Goal: Task Accomplishment & Management: Manage account settings

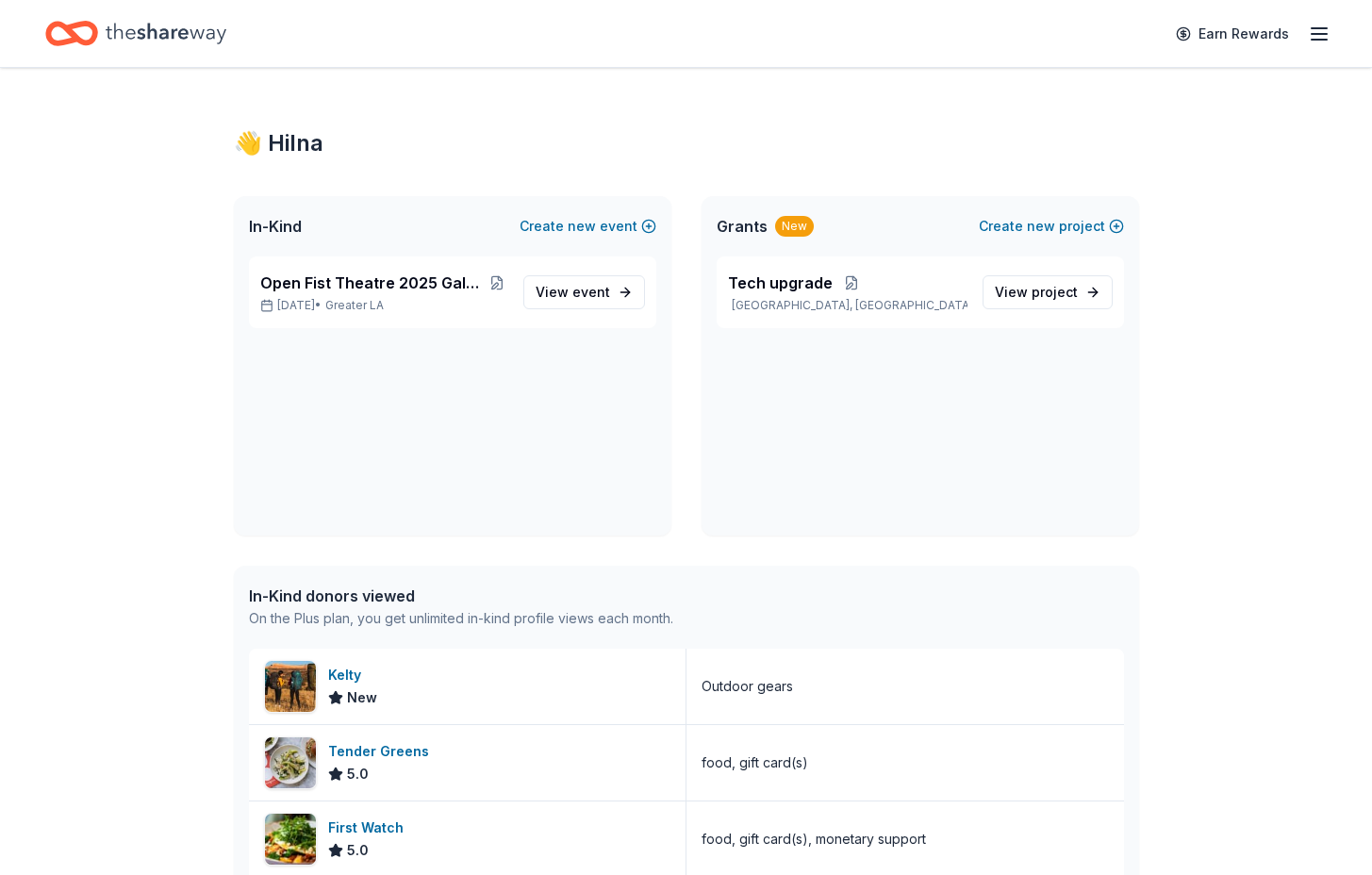
click at [1247, 461] on div "👋 Hi Ina In-Kind Create new event Open Fist Theatre 2025 Gala: A Night at the M…" at bounding box center [686, 819] width 1372 height 1501
click at [466, 289] on span "Open Fist Theatre 2025 Gala: A Night at the Museum" at bounding box center [373, 282] width 226 height 22
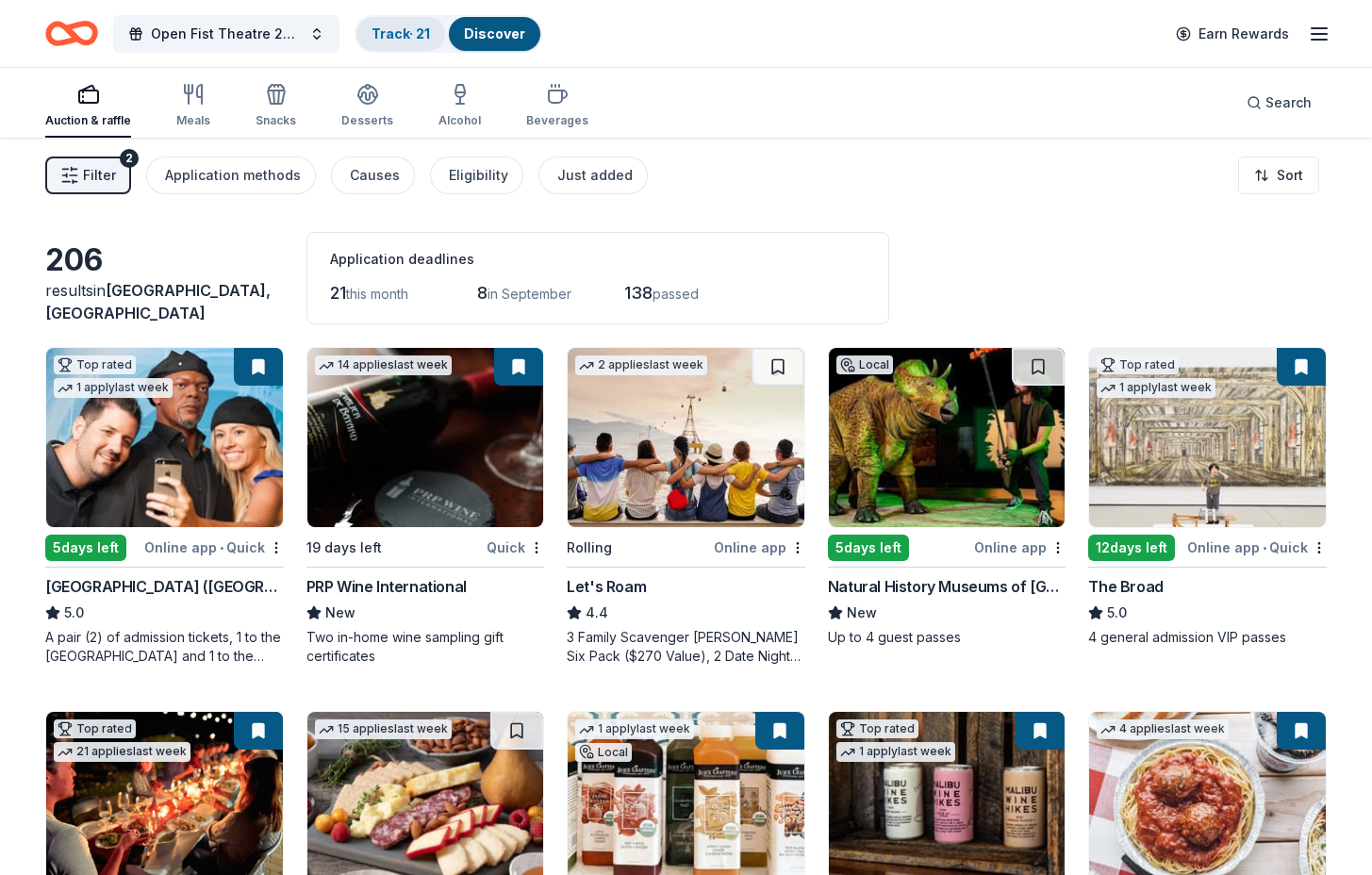
click at [419, 33] on link "Track · 21" at bounding box center [401, 33] width 58 height 16
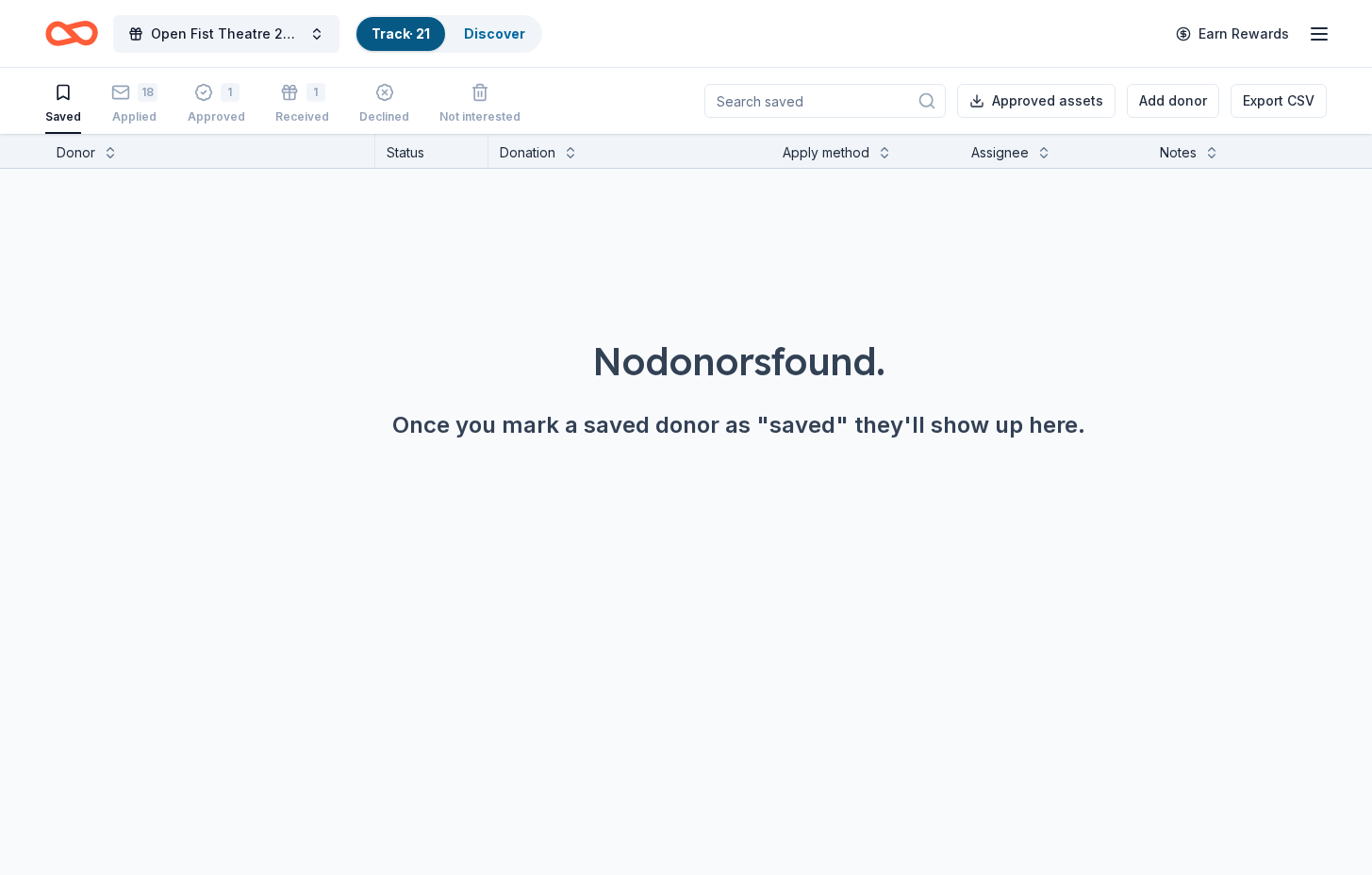
click at [93, 147] on div "Donor" at bounding box center [76, 152] width 39 height 22
click at [134, 110] on div "Applied" at bounding box center [133, 116] width 46 height 15
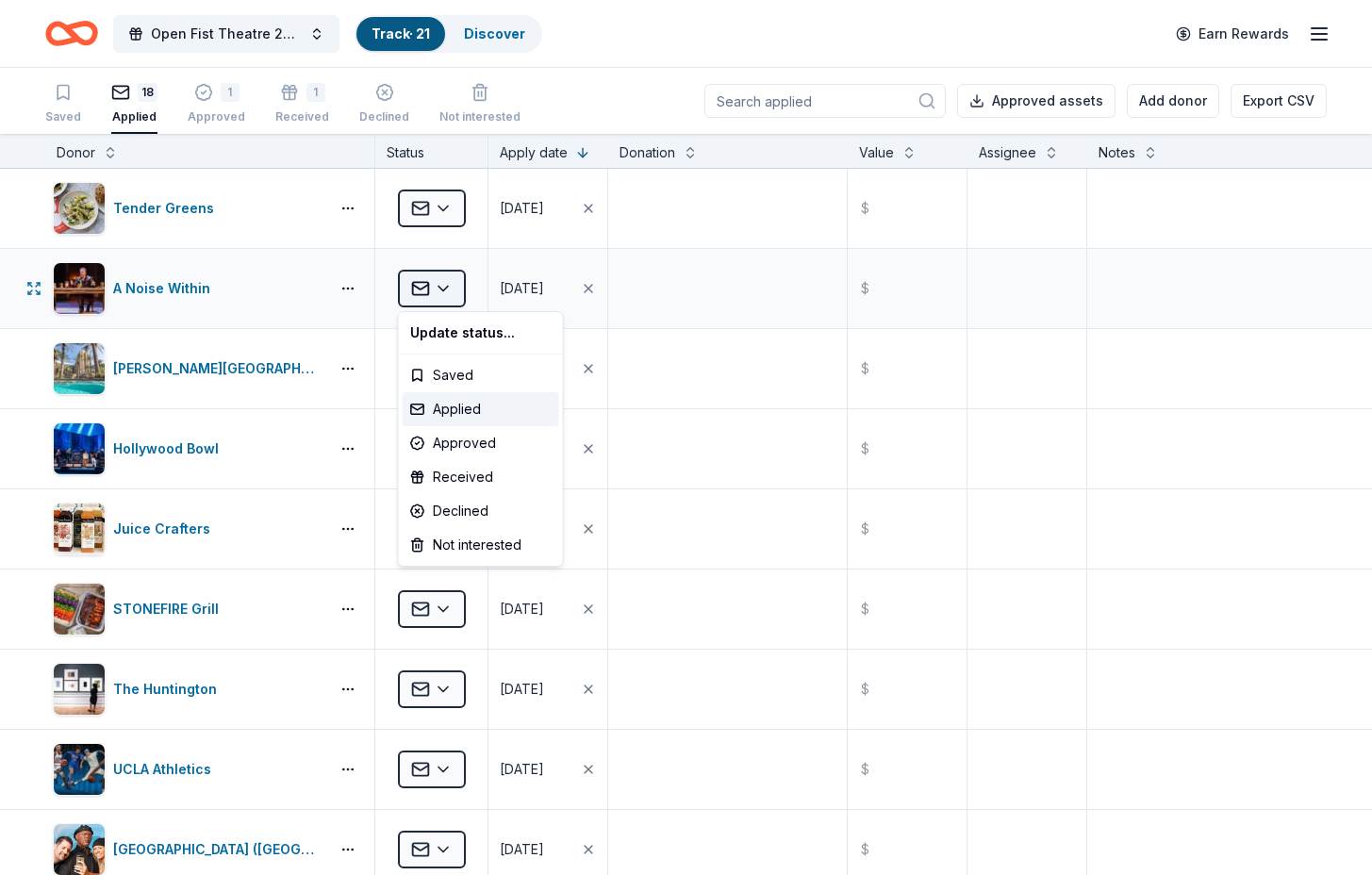
click at [450, 288] on html "Open Fist Theatre 2025 Gala: A Night at the [GEOGRAPHIC_DATA] · 21 Discover Ear…" at bounding box center [686, 437] width 1372 height 875
click at [446, 447] on div "Approved" at bounding box center [480, 443] width 157 height 34
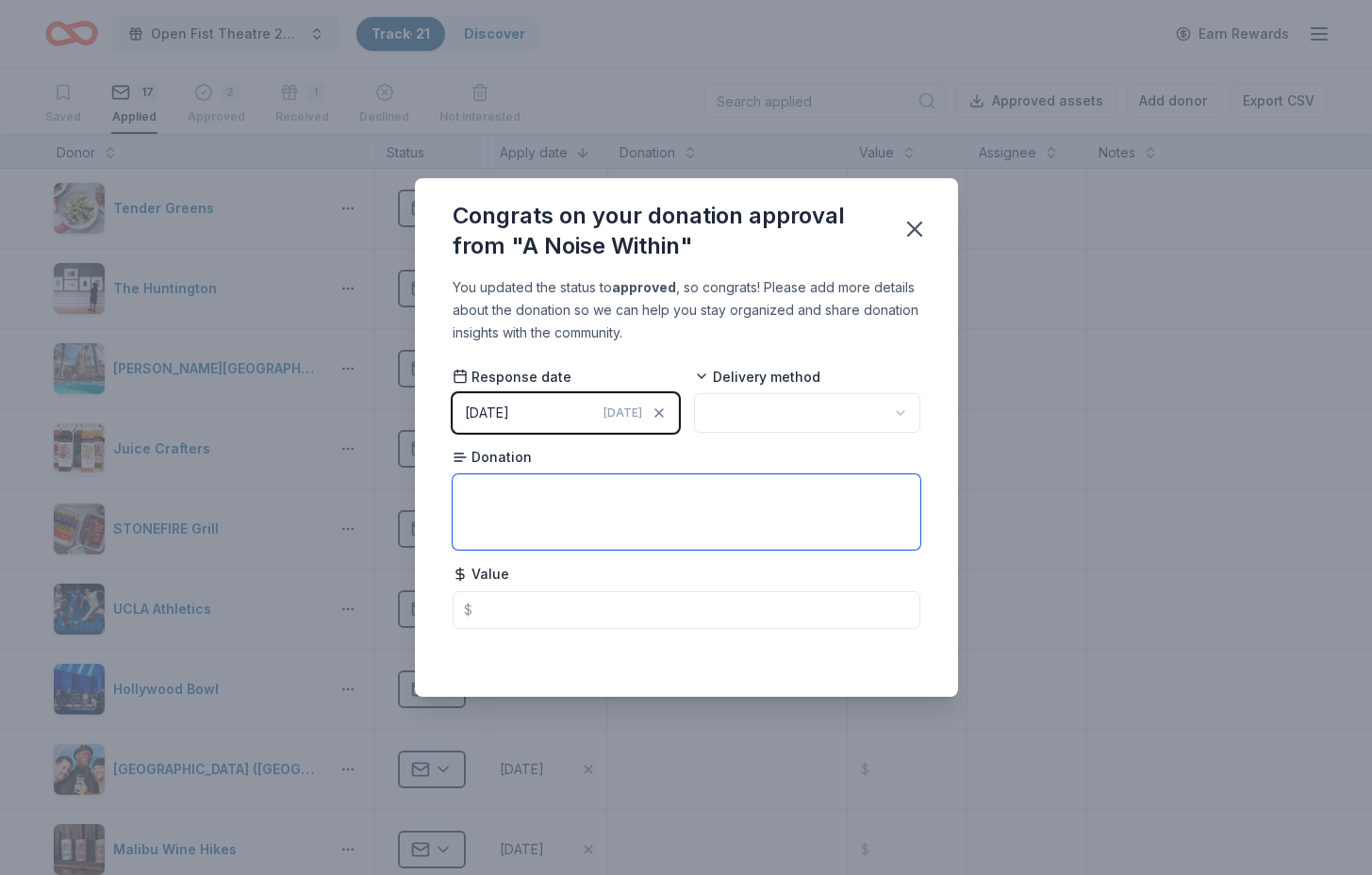
click at [512, 486] on textarea at bounding box center [686, 511] width 467 height 75
type textarea "2 performance certificates redeemable for 2 tickets to a main stage show. Seaso…"
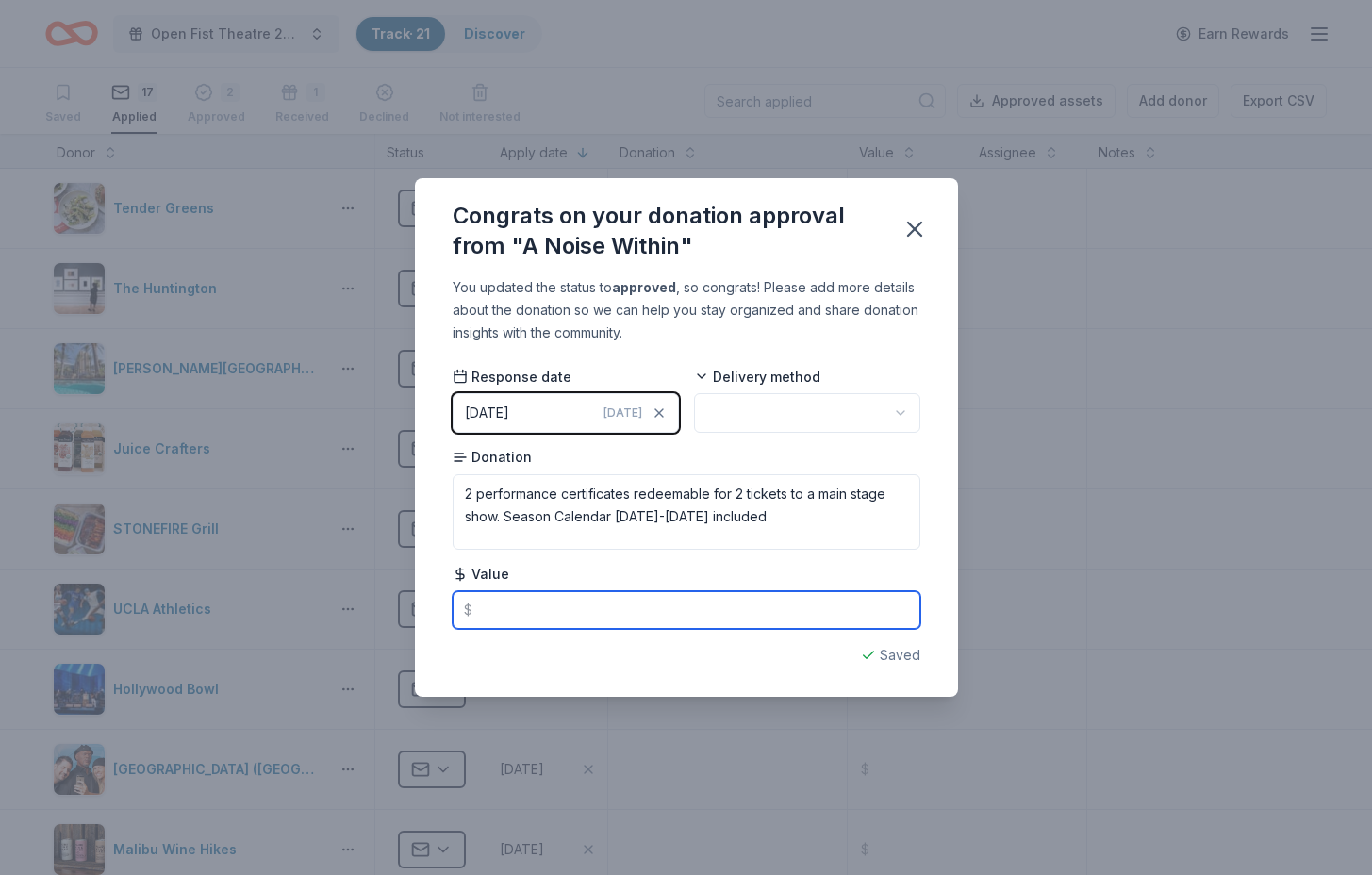
click at [501, 611] on input "text" at bounding box center [686, 609] width 467 height 38
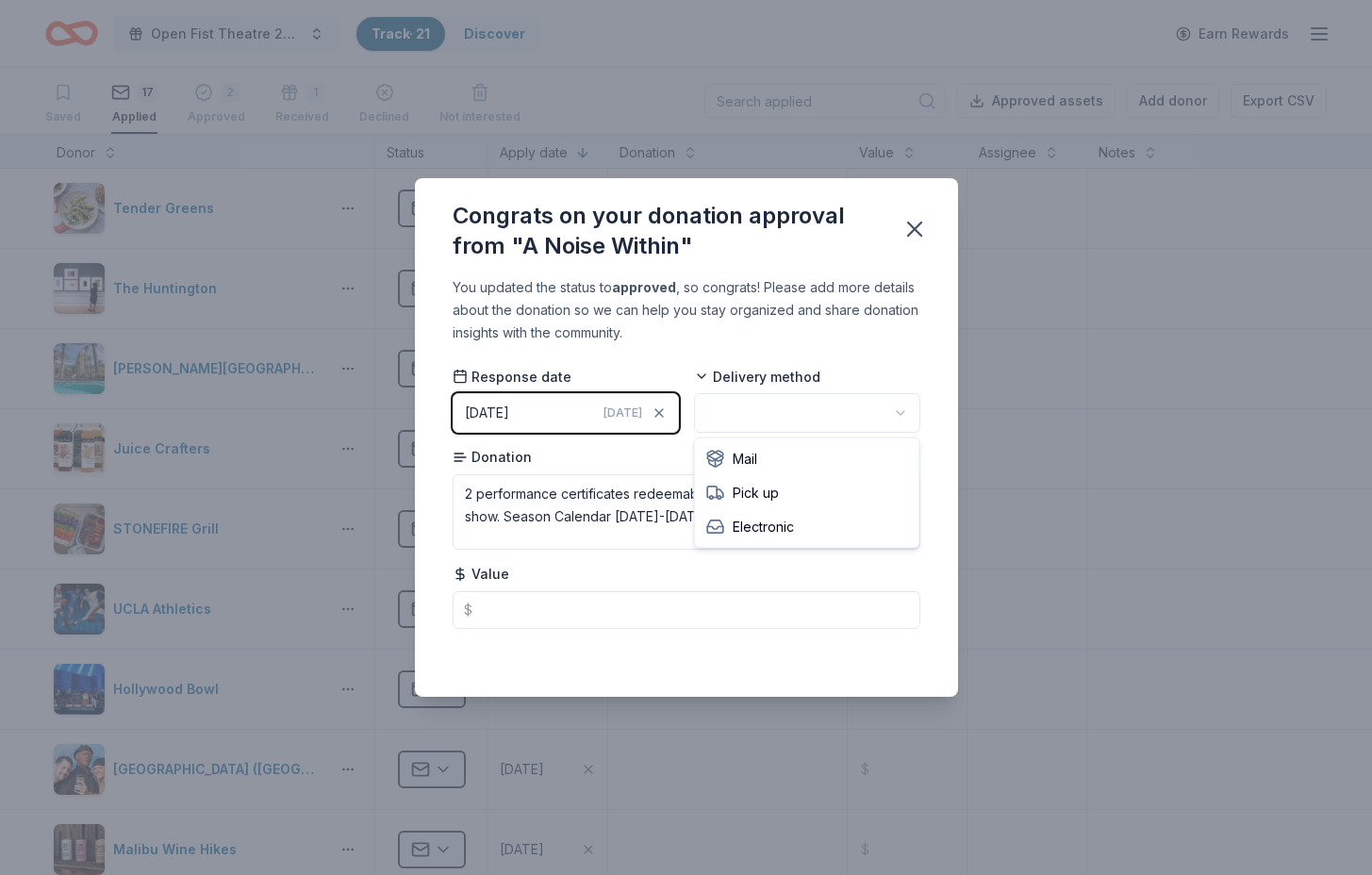
click at [902, 420] on html "Open Fist Theatre 2025 Gala: A Night at the [GEOGRAPHIC_DATA] · 21 Discover Ear…" at bounding box center [686, 437] width 1372 height 875
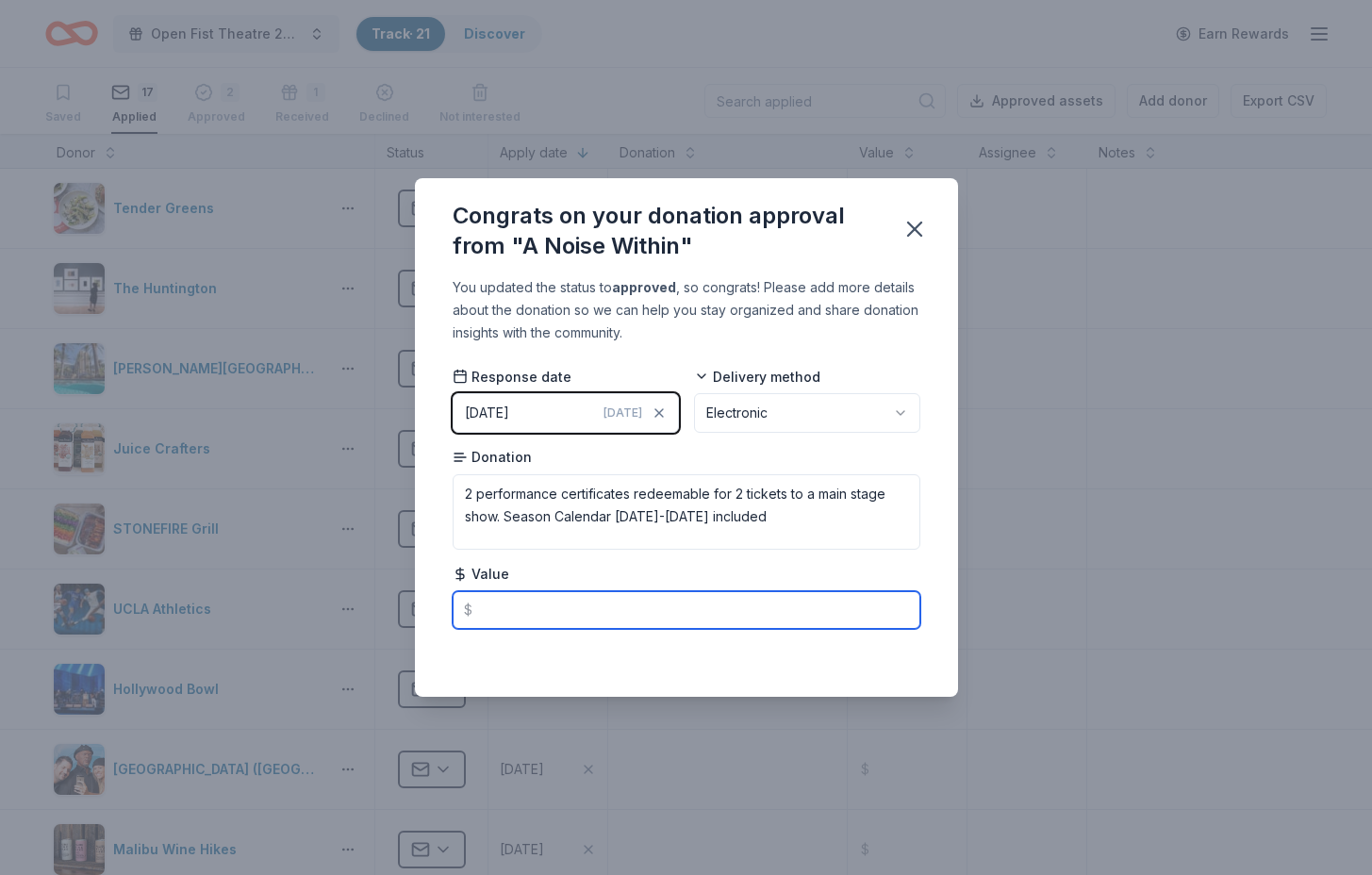
click at [594, 609] on input "text" at bounding box center [686, 609] width 467 height 38
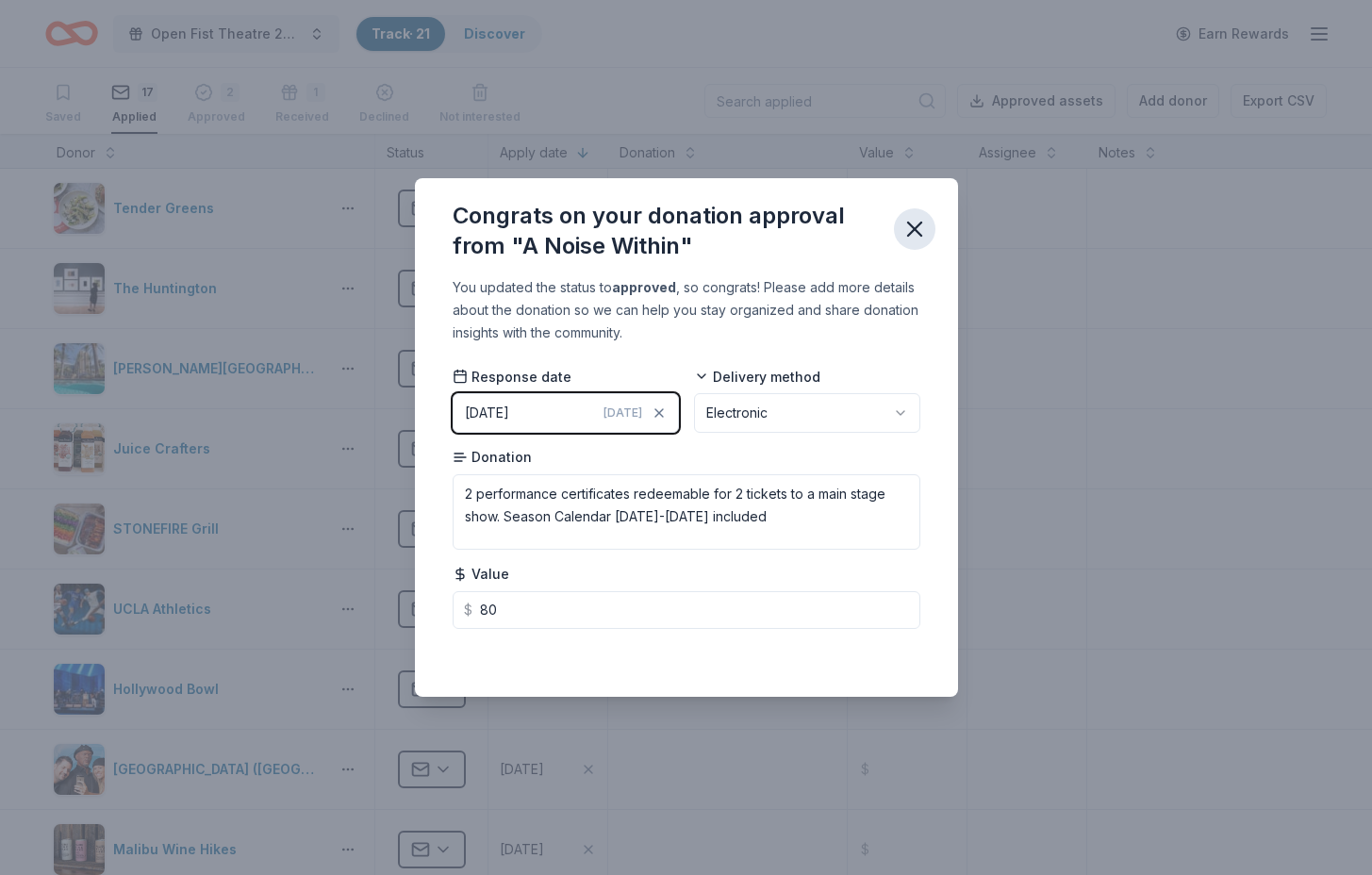
type input "80.00"
click at [919, 229] on icon "button" at bounding box center [914, 229] width 26 height 26
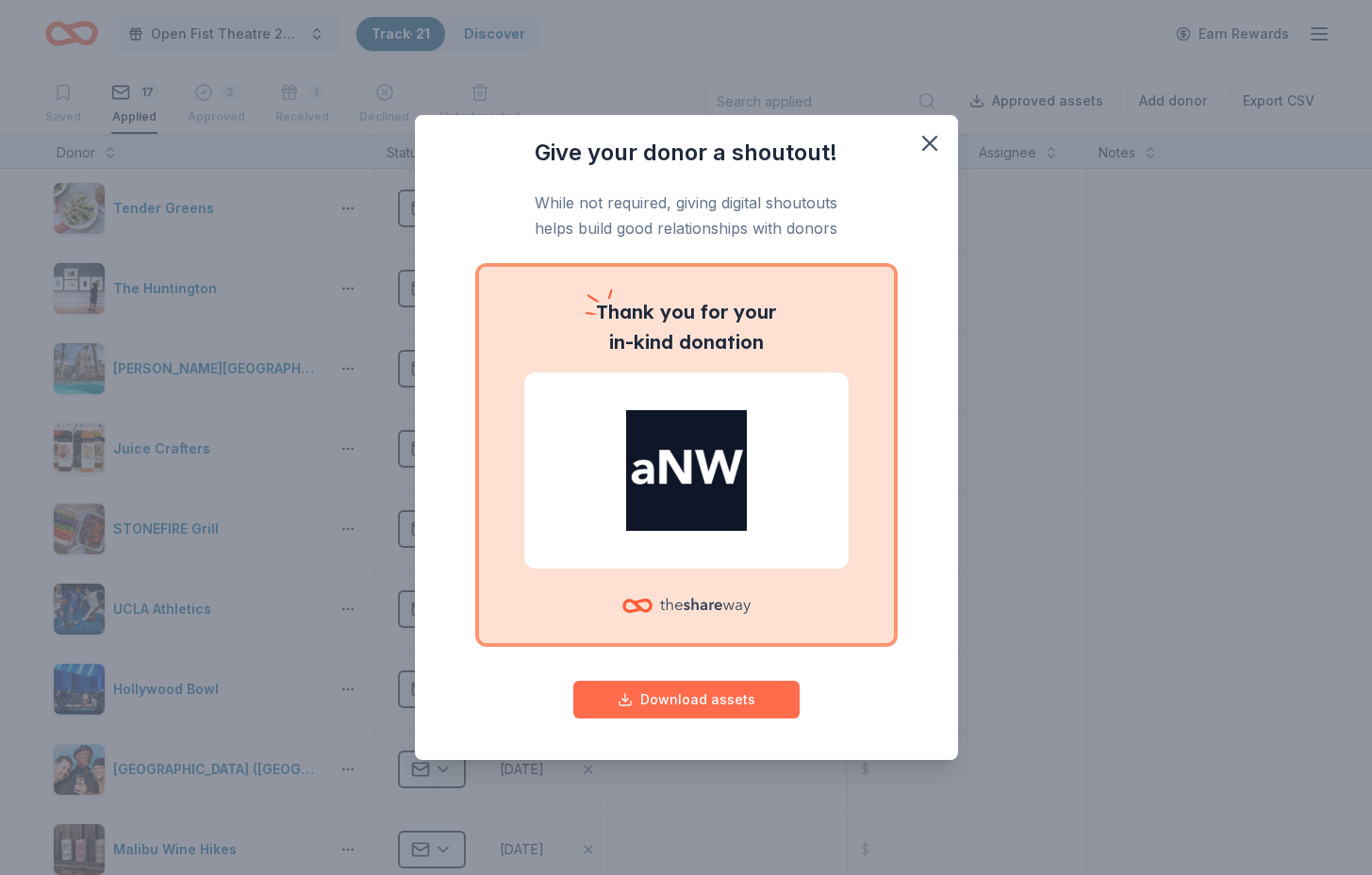
click at [713, 697] on button "Download assets" at bounding box center [686, 699] width 226 height 38
click at [924, 137] on icon "button" at bounding box center [930, 143] width 14 height 14
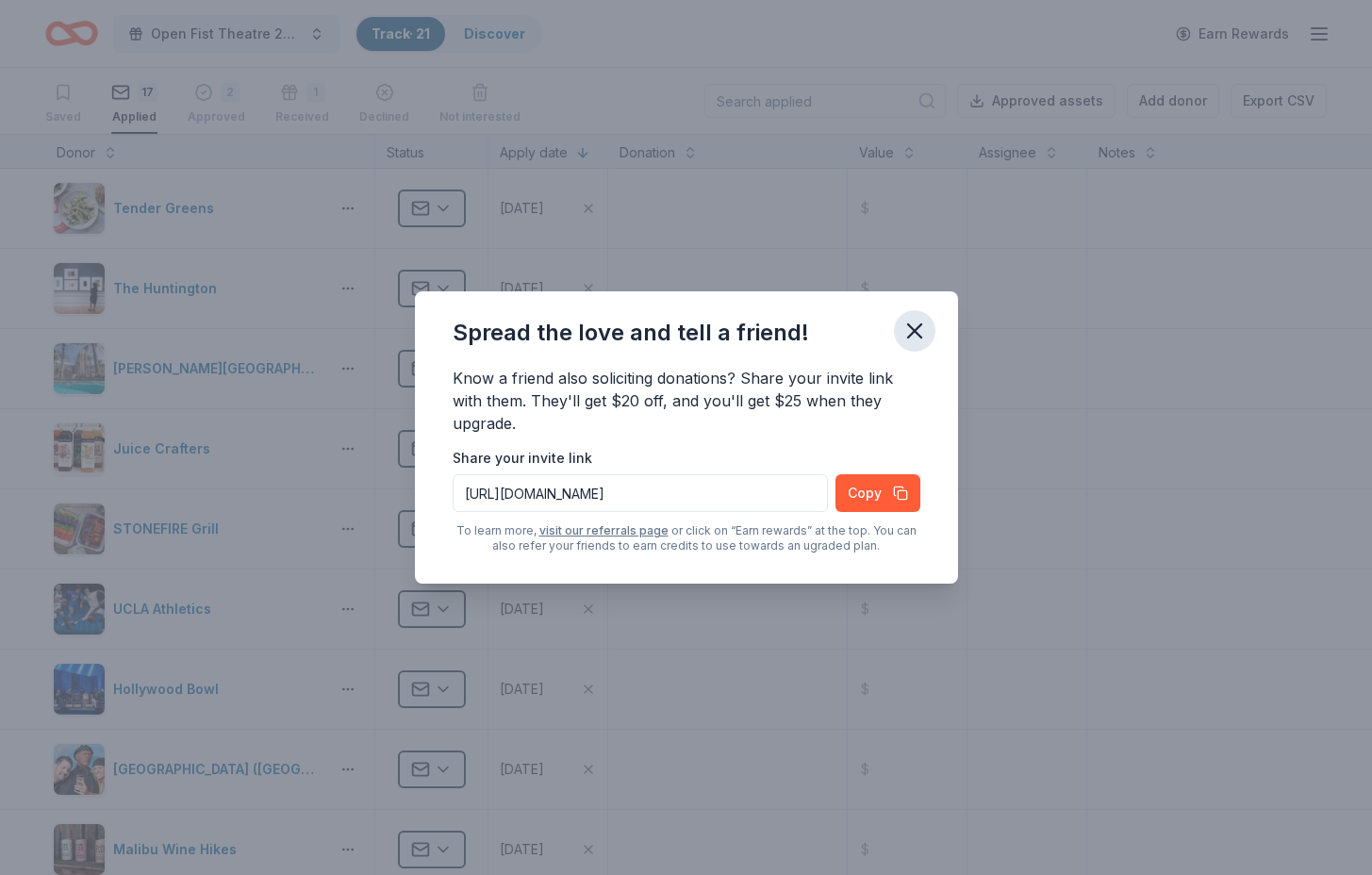
click at [921, 325] on icon "button" at bounding box center [915, 331] width 14 height 14
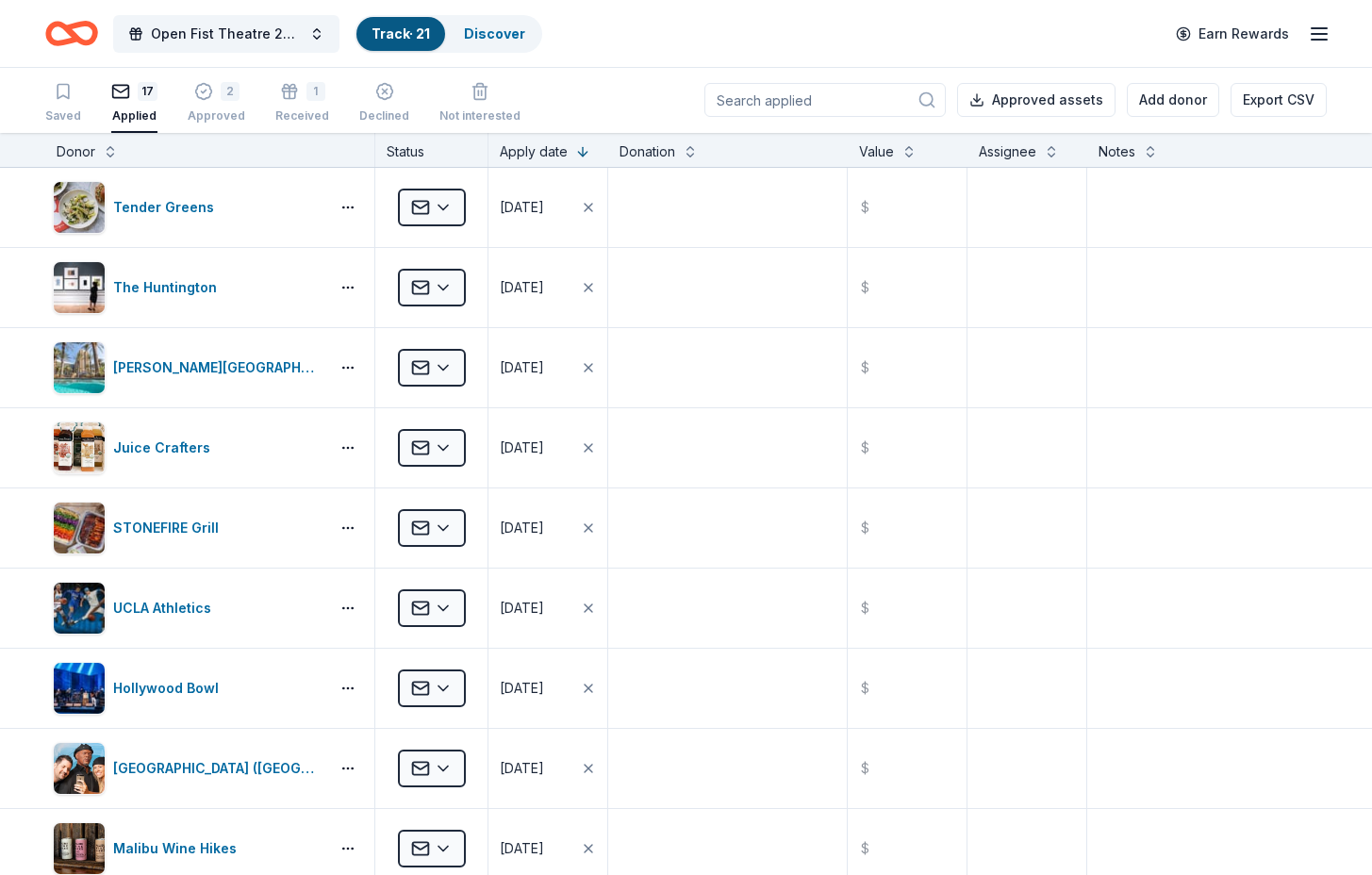
scroll to position [1, 0]
click at [820, 98] on input at bounding box center [825, 99] width 241 height 34
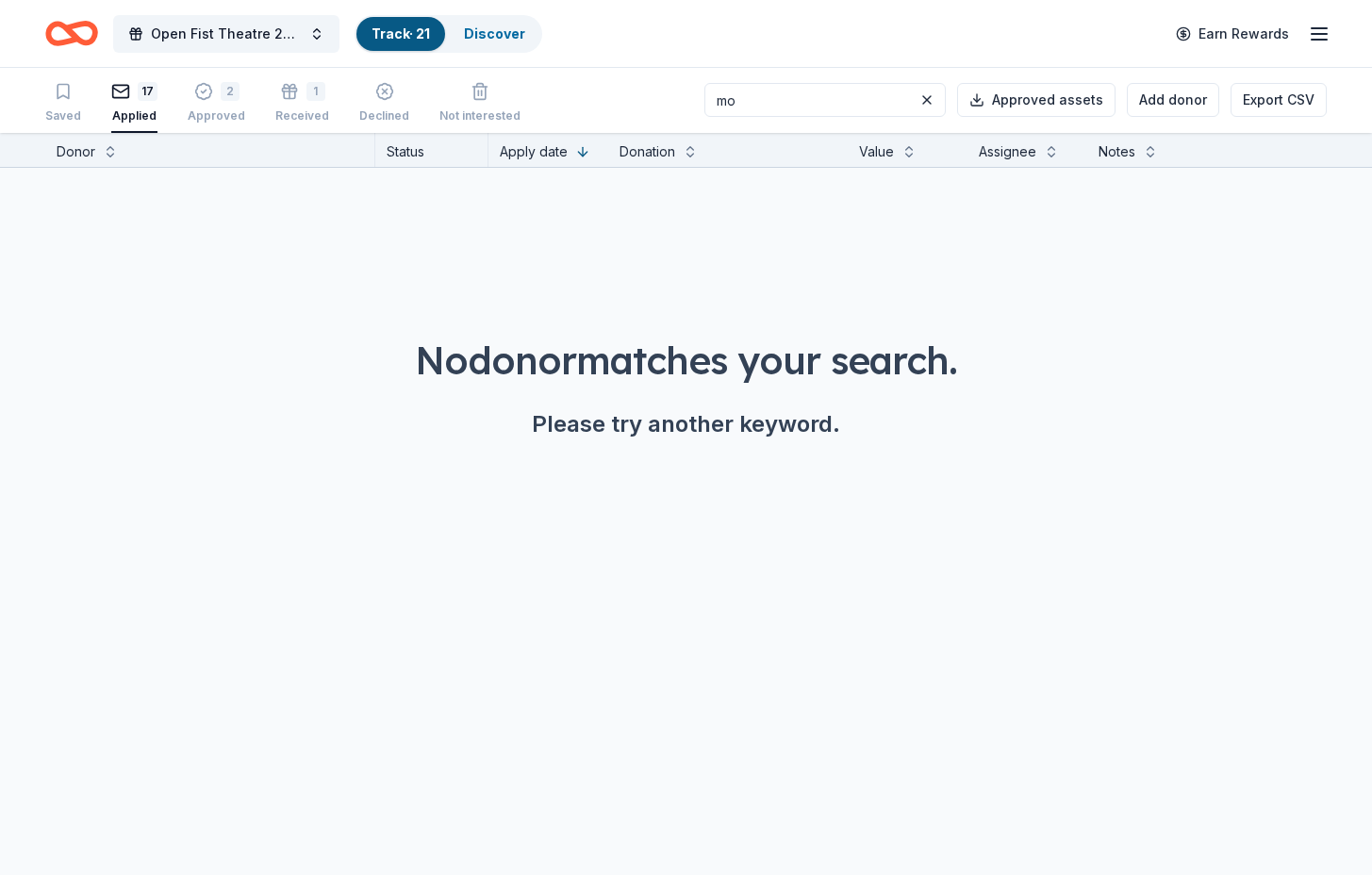
type input "m"
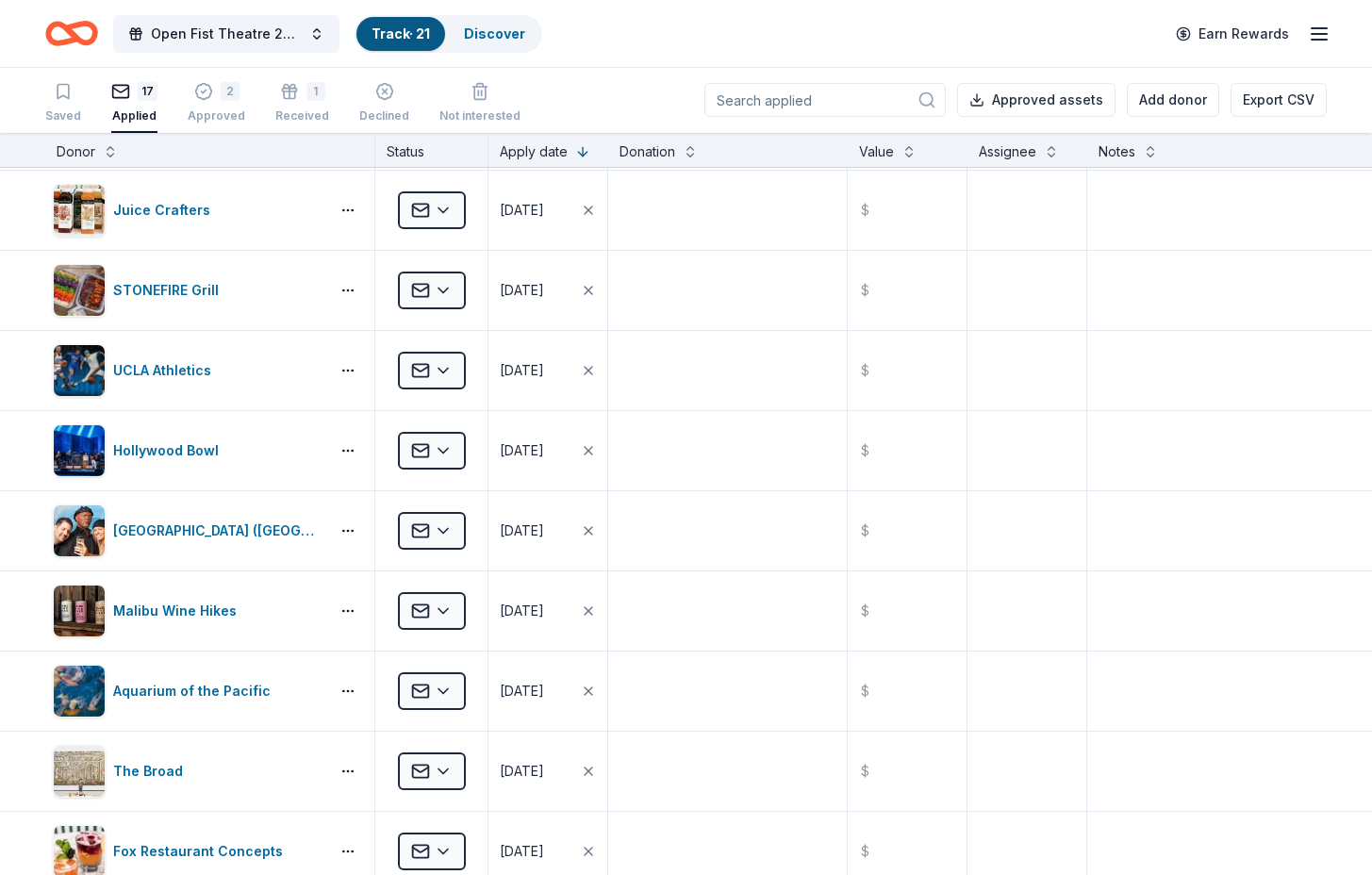
scroll to position [231, 0]
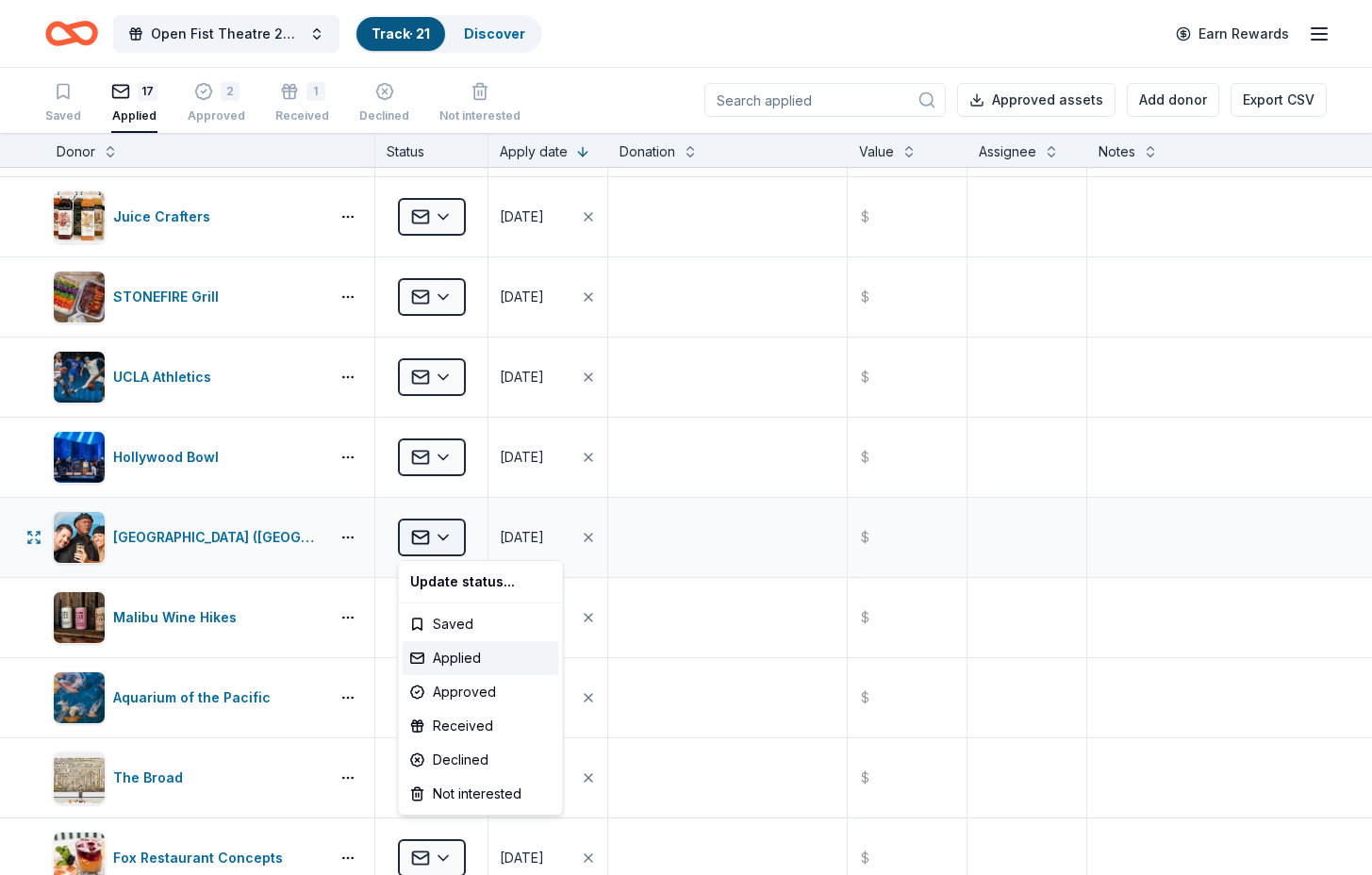
click at [448, 534] on html "Open Fist Theatre 2025 Gala: A Night at the [GEOGRAPHIC_DATA] · 21 Discover Ear…" at bounding box center [686, 436] width 1372 height 875
click at [471, 687] on div "Approved" at bounding box center [480, 691] width 157 height 34
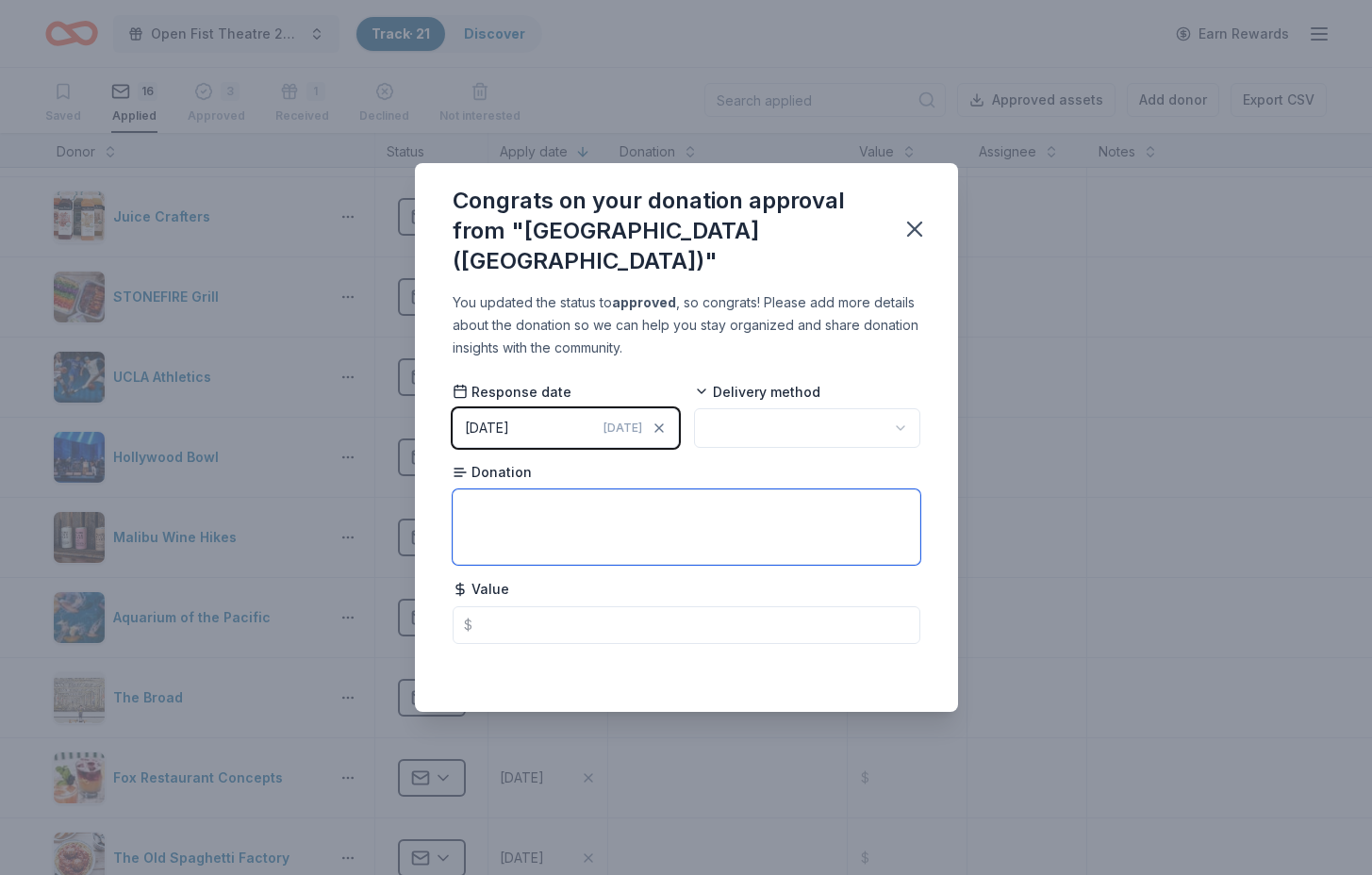
click at [555, 502] on textarea at bounding box center [686, 527] width 467 height 75
type textarea "2 certificates for admission"
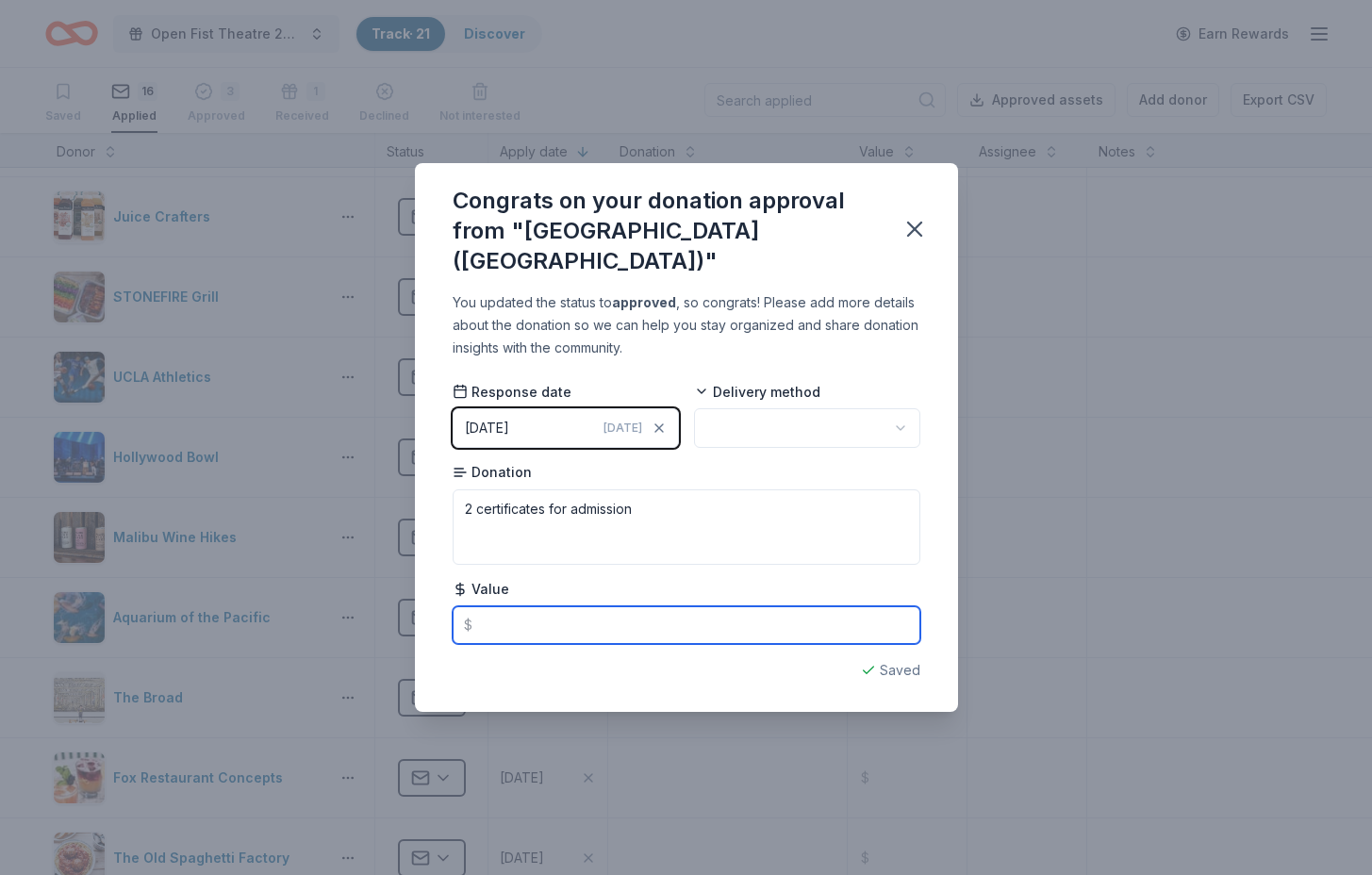
click at [536, 623] on input "text" at bounding box center [686, 625] width 467 height 38
type input "59.98"
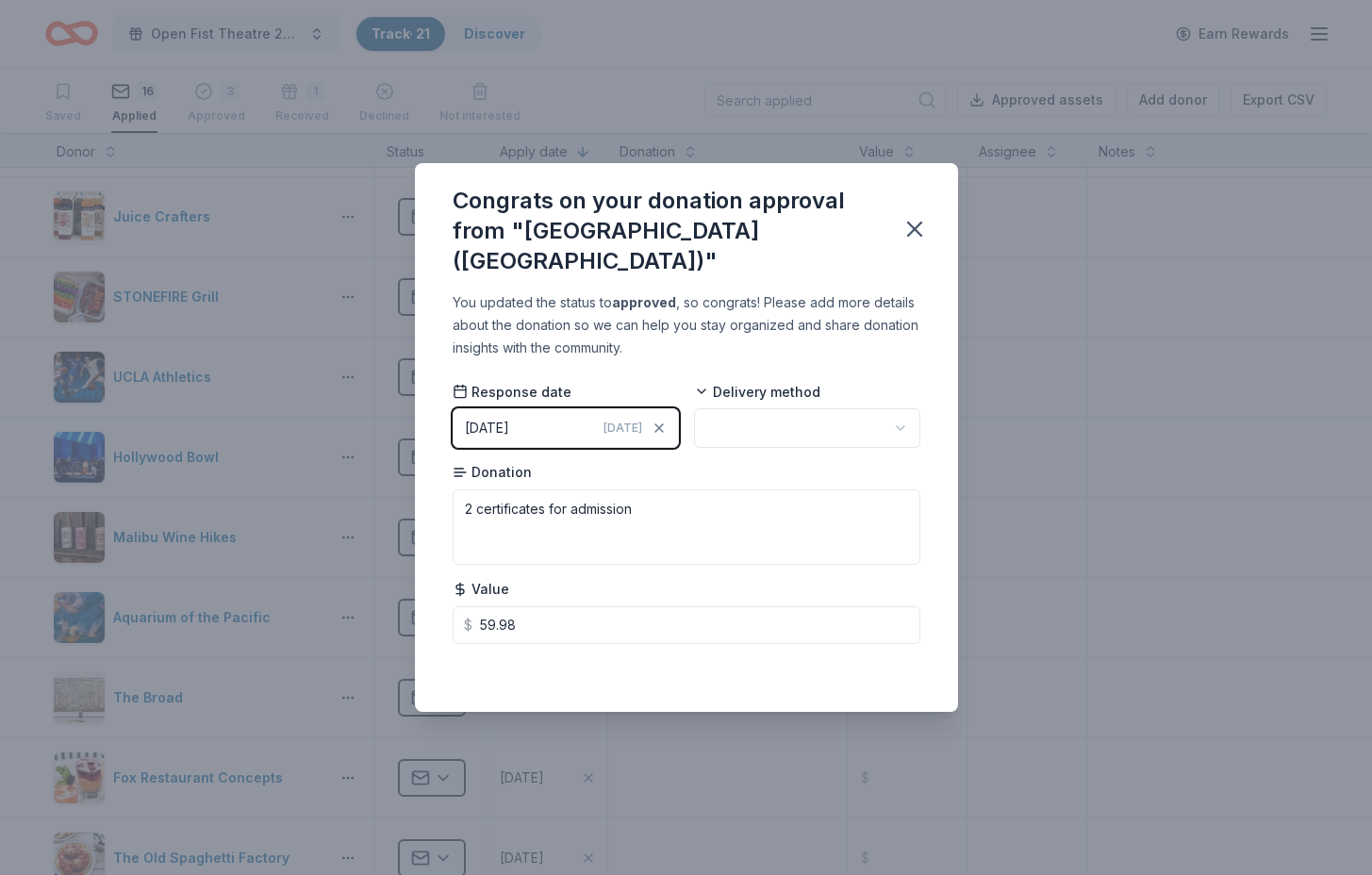
click at [895, 433] on html "Open Fist Theatre 2025 Gala: A Night at the [GEOGRAPHIC_DATA] · 21 Discover Ear…" at bounding box center [686, 436] width 1372 height 875
click at [914, 233] on icon "button" at bounding box center [914, 229] width 26 height 26
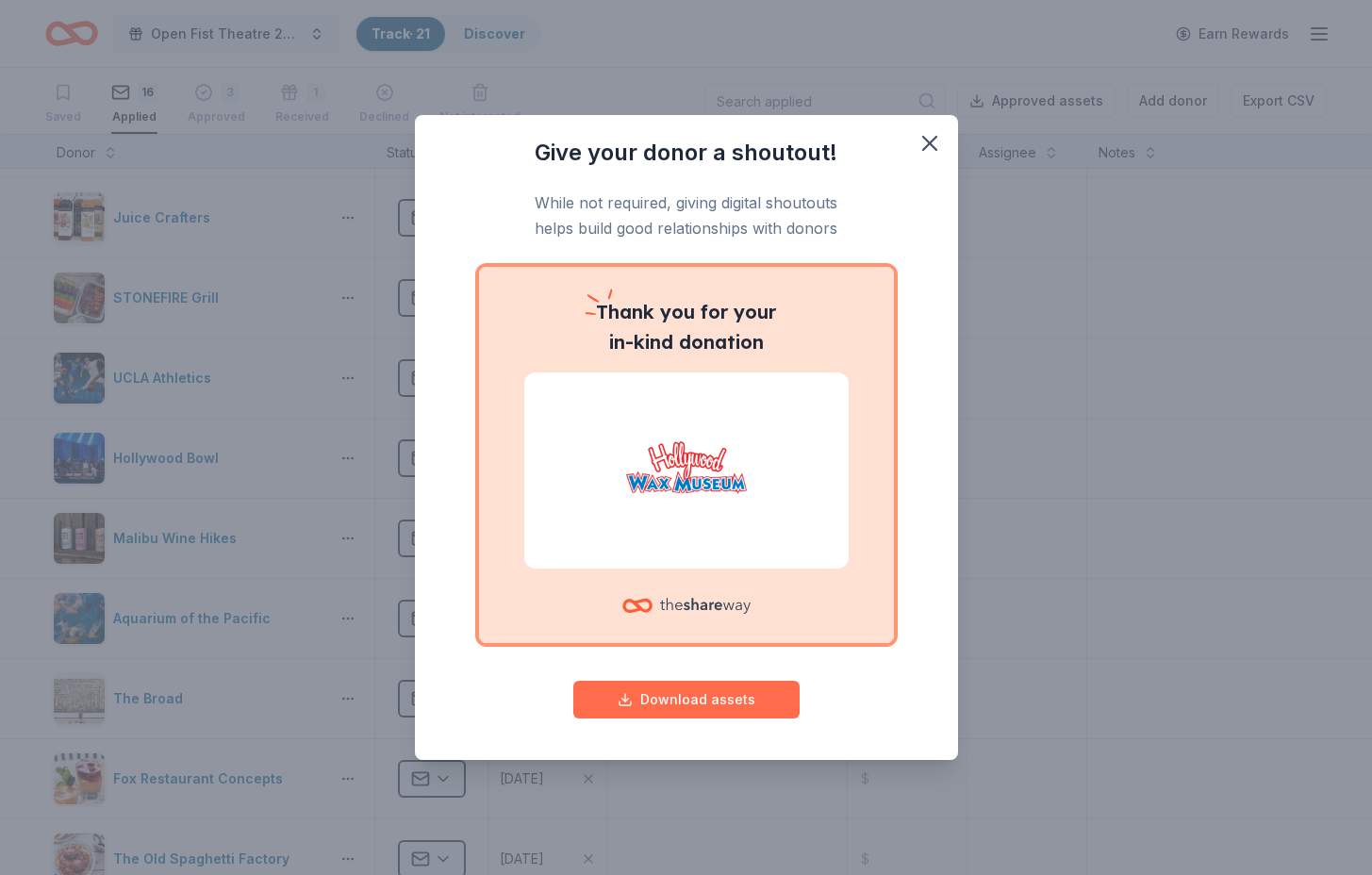
click at [693, 706] on button "Download assets" at bounding box center [686, 699] width 226 height 38
click at [928, 138] on icon "button" at bounding box center [929, 143] width 26 height 26
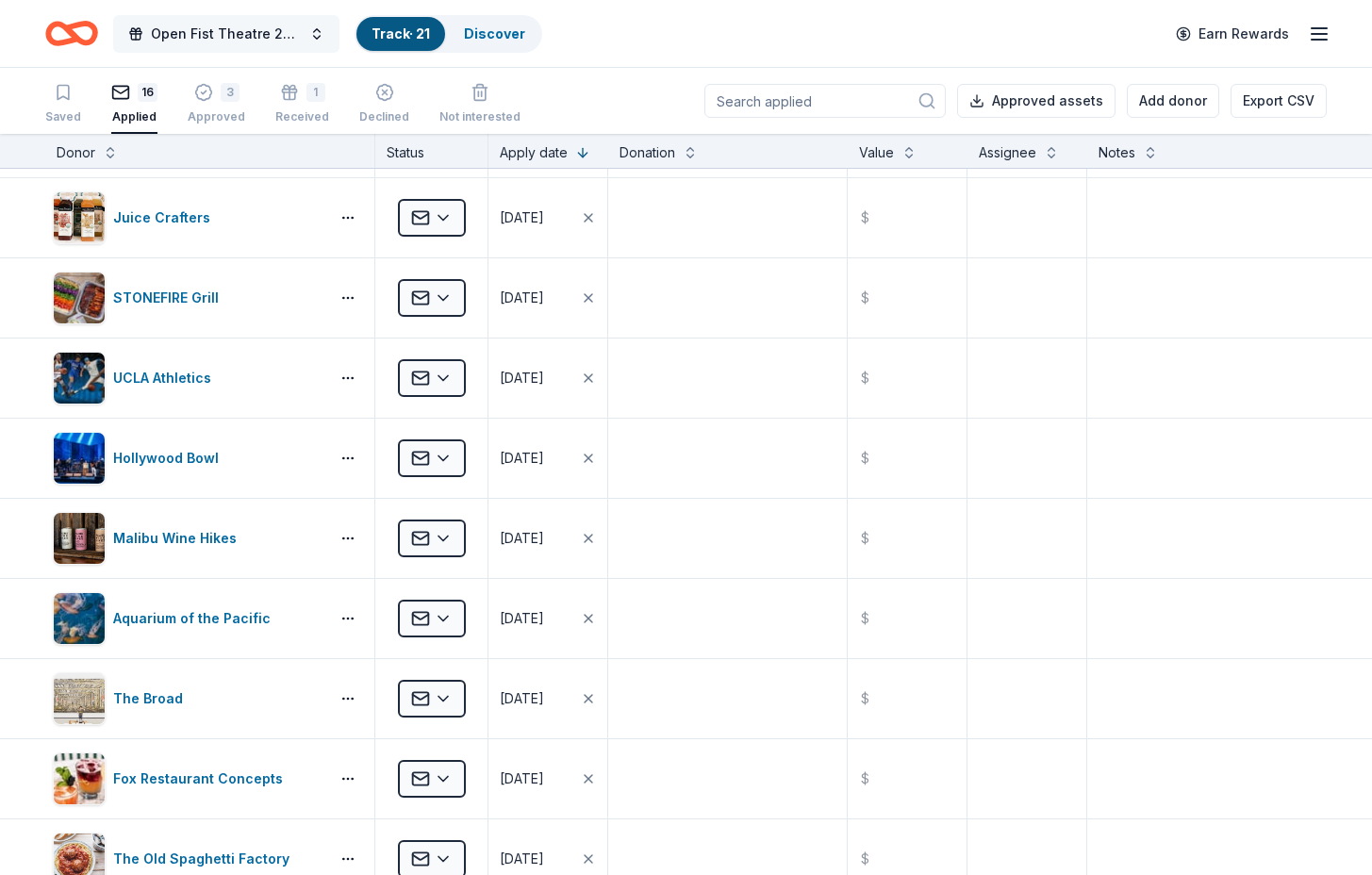
click at [240, 33] on span "Open Fist Theatre 2025 Gala: A Night at the Museum" at bounding box center [226, 33] width 151 height 22
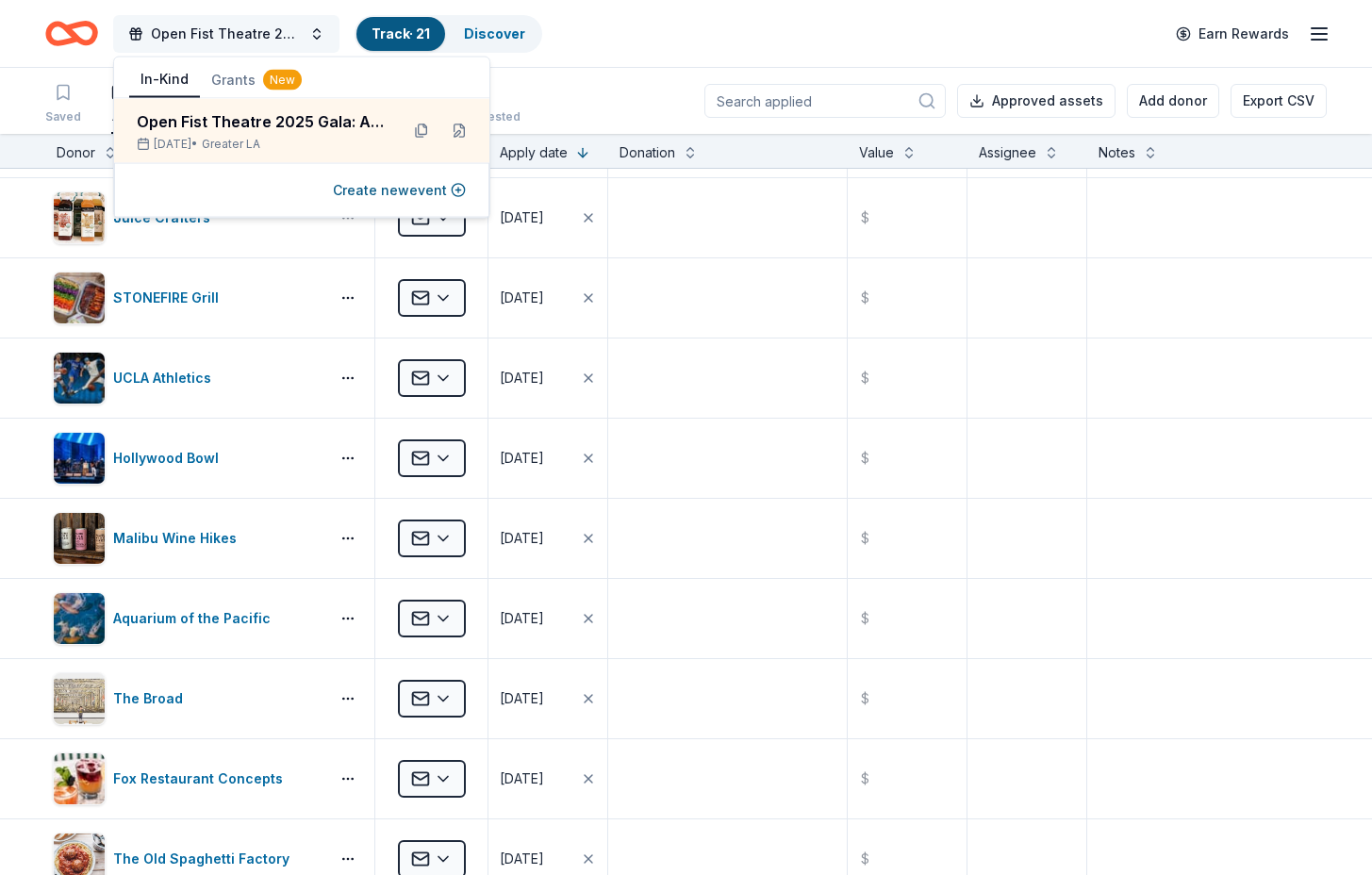
click at [270, 27] on span "Open Fist Theatre 2025 Gala: A Night at the Museum" at bounding box center [226, 33] width 151 height 22
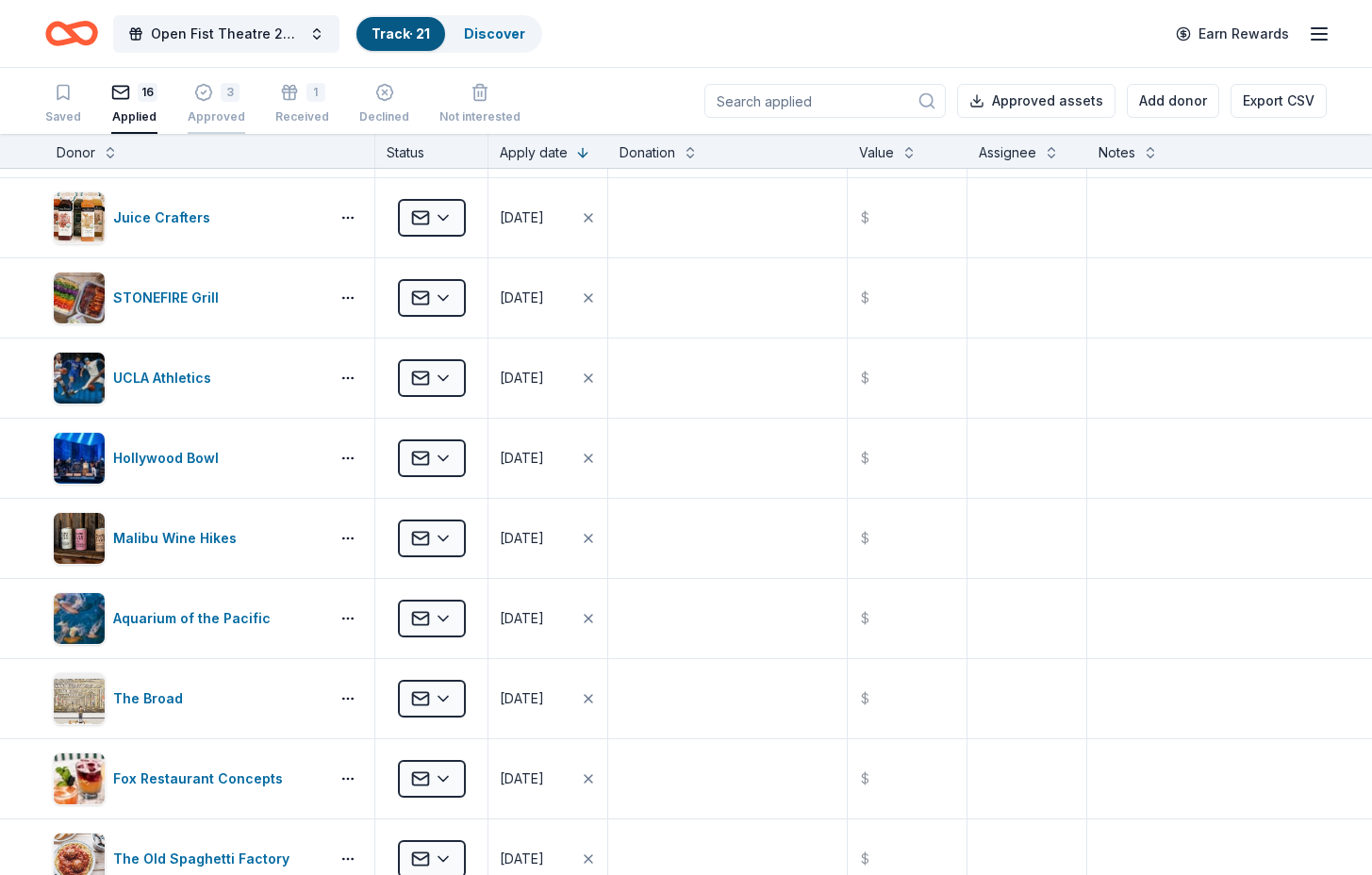
click at [225, 107] on div "3 Approved" at bounding box center [216, 100] width 57 height 42
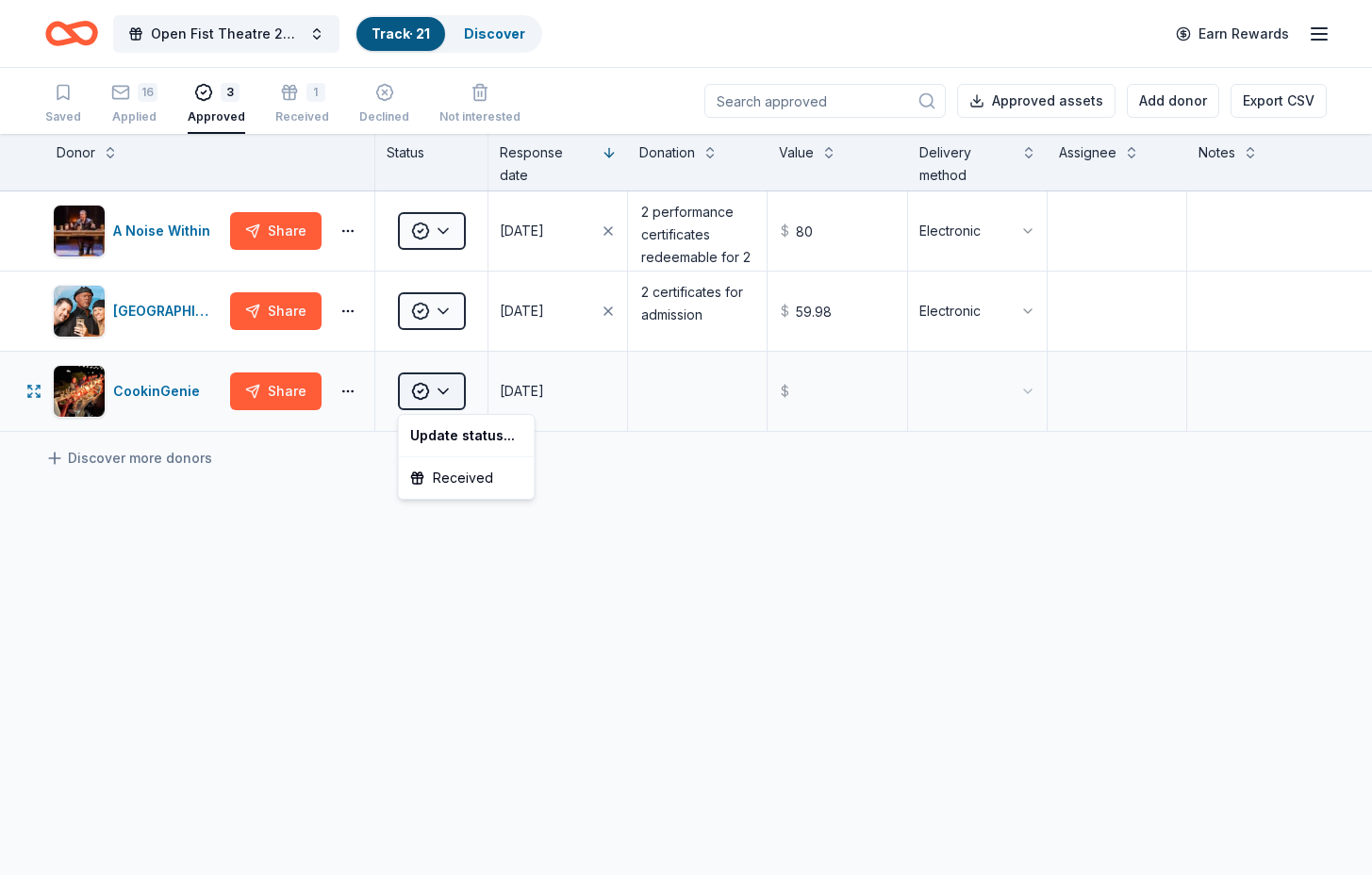
click at [442, 389] on html "Open Fist Theatre 2025 Gala: A Night at the [GEOGRAPHIC_DATA] · 21 Discover Ear…" at bounding box center [686, 437] width 1372 height 875
click at [294, 533] on html "Open Fist Theatre 2025 Gala: A Night at the [GEOGRAPHIC_DATA] · 21 Discover Ear…" at bounding box center [686, 437] width 1372 height 875
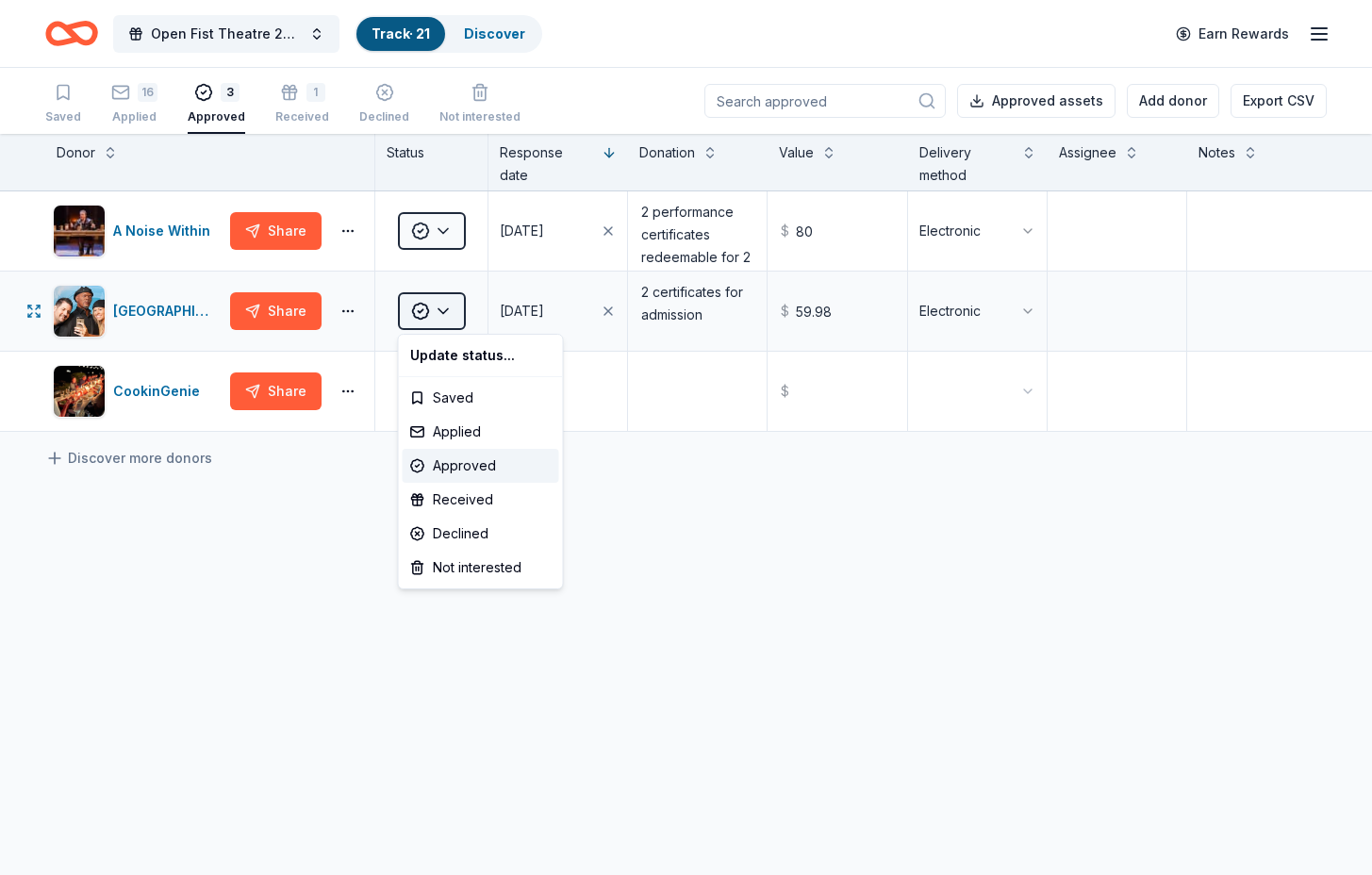
click at [447, 308] on html "Open Fist Theatre 2025 Gala: A Night at the [GEOGRAPHIC_DATA] · 21 Discover Ear…" at bounding box center [686, 437] width 1372 height 875
click at [443, 233] on html "Open Fist Theatre 2025 Gala: A Night at the [GEOGRAPHIC_DATA] · 21 Discover Ear…" at bounding box center [686, 437] width 1372 height 875
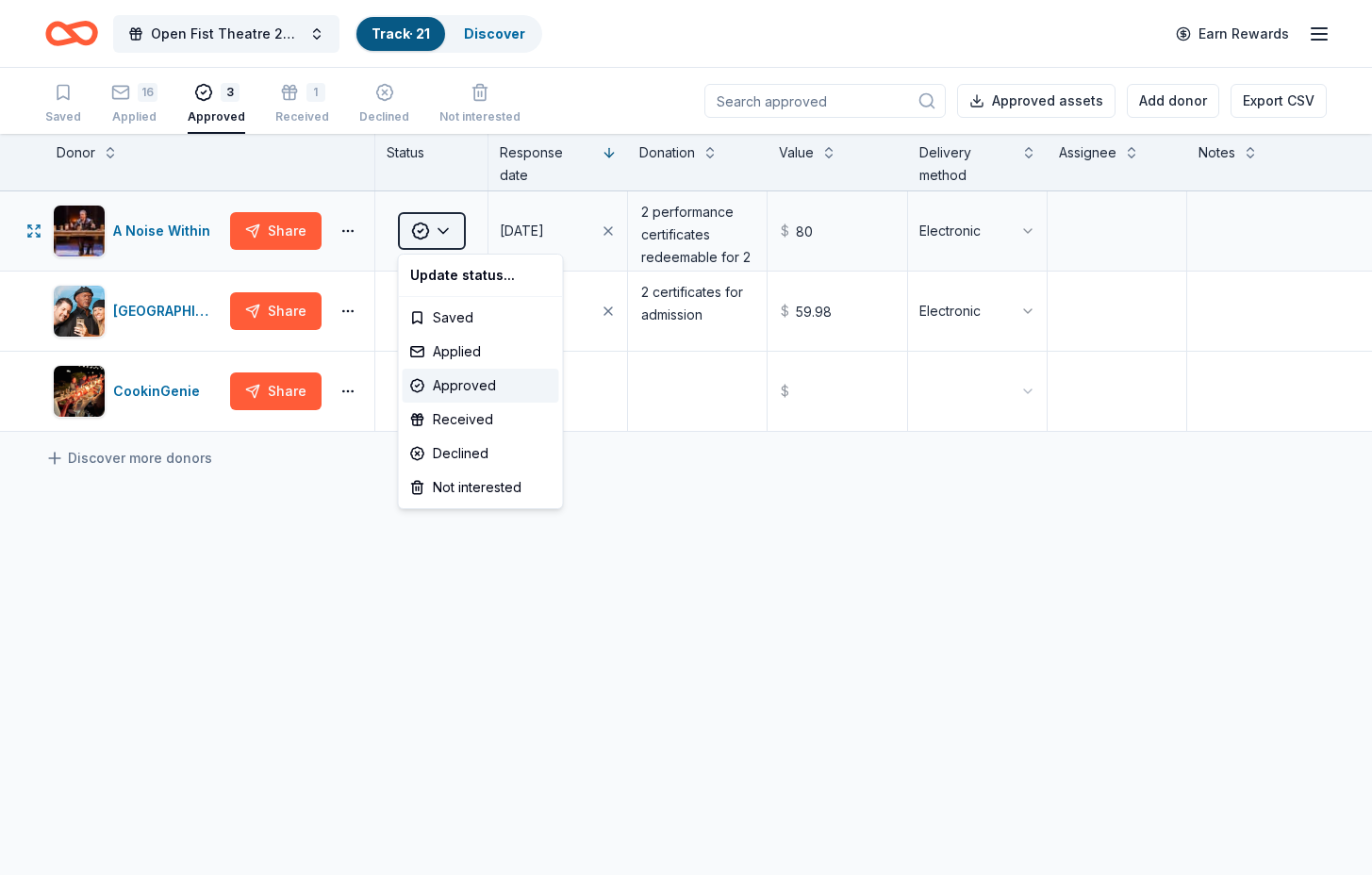
click at [442, 233] on html "Open Fist Theatre 2025 Gala: A Night at the [GEOGRAPHIC_DATA] · 21 Discover Ear…" at bounding box center [686, 437] width 1372 height 875
click at [459, 422] on div "Received" at bounding box center [480, 419] width 157 height 34
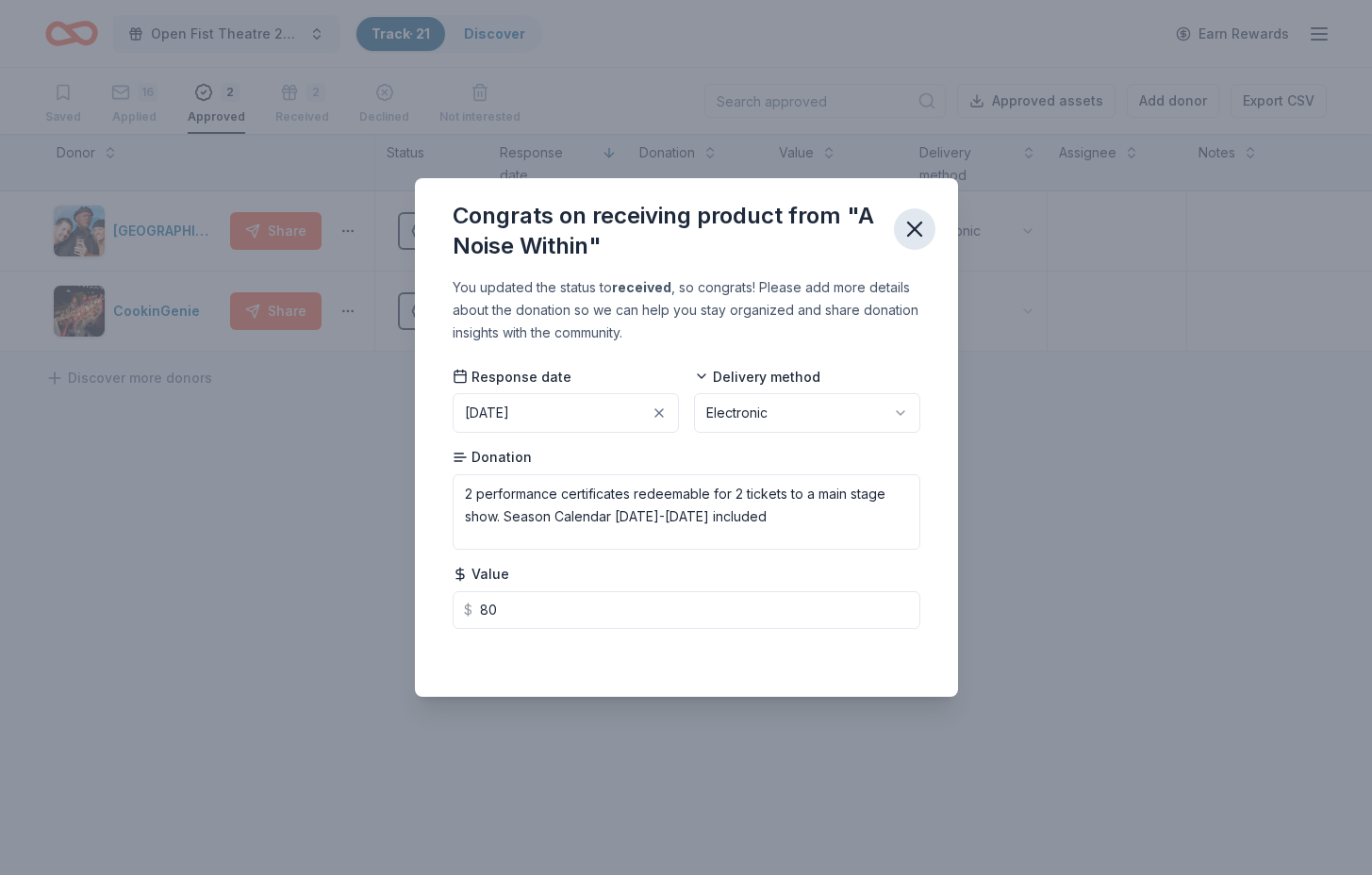
click at [911, 218] on icon "button" at bounding box center [914, 229] width 26 height 26
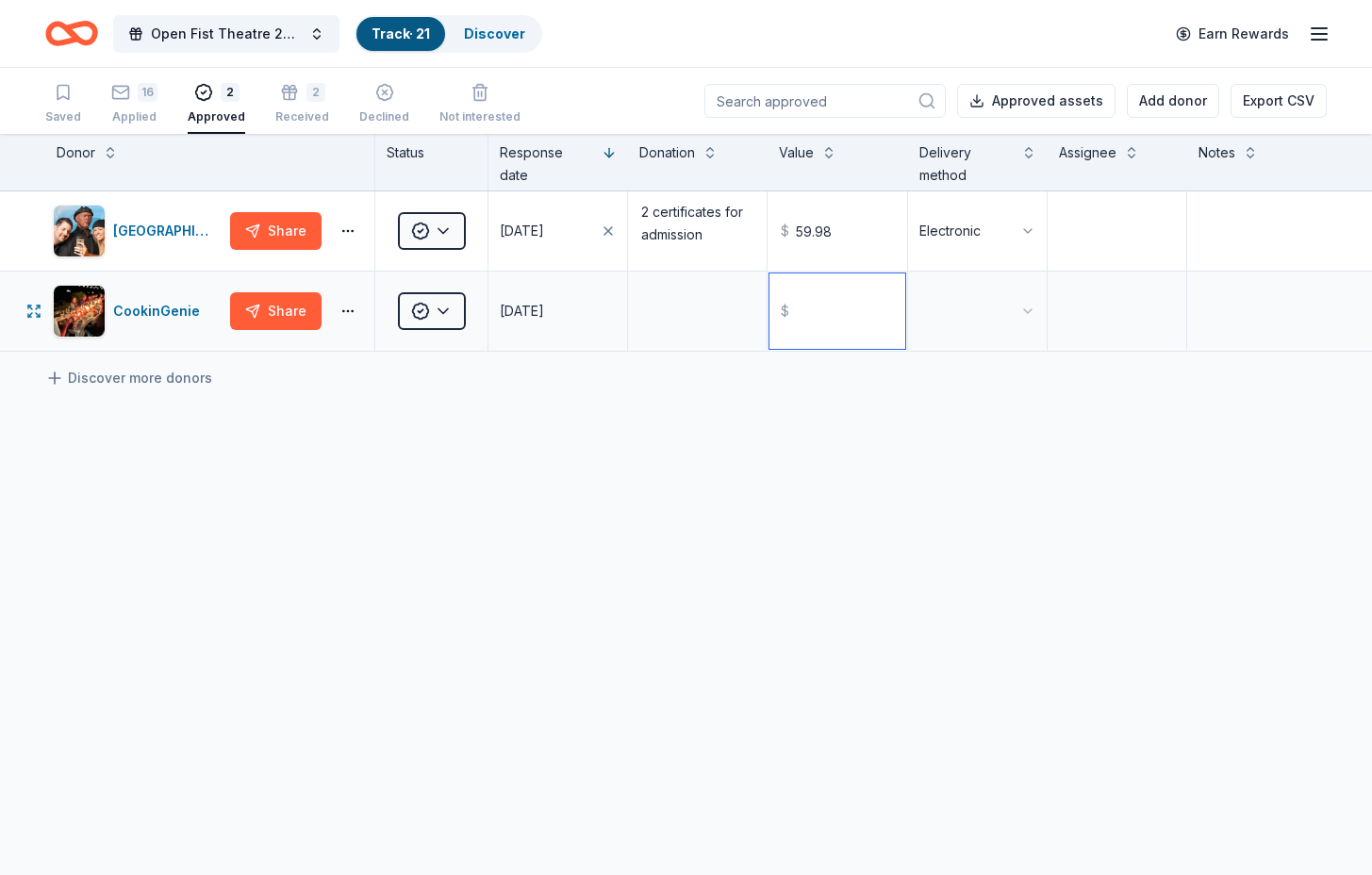
click at [806, 321] on input "text" at bounding box center [836, 310] width 134 height 75
type input "200.00"
click at [1018, 304] on html "Open Fist Theatre 2025 Gala: A Night at the [GEOGRAPHIC_DATA] · 21 Discover Ear…" at bounding box center [686, 437] width 1372 height 875
click at [655, 311] on textarea at bounding box center [697, 310] width 134 height 75
type textarea "$200 gift card towards private chef"
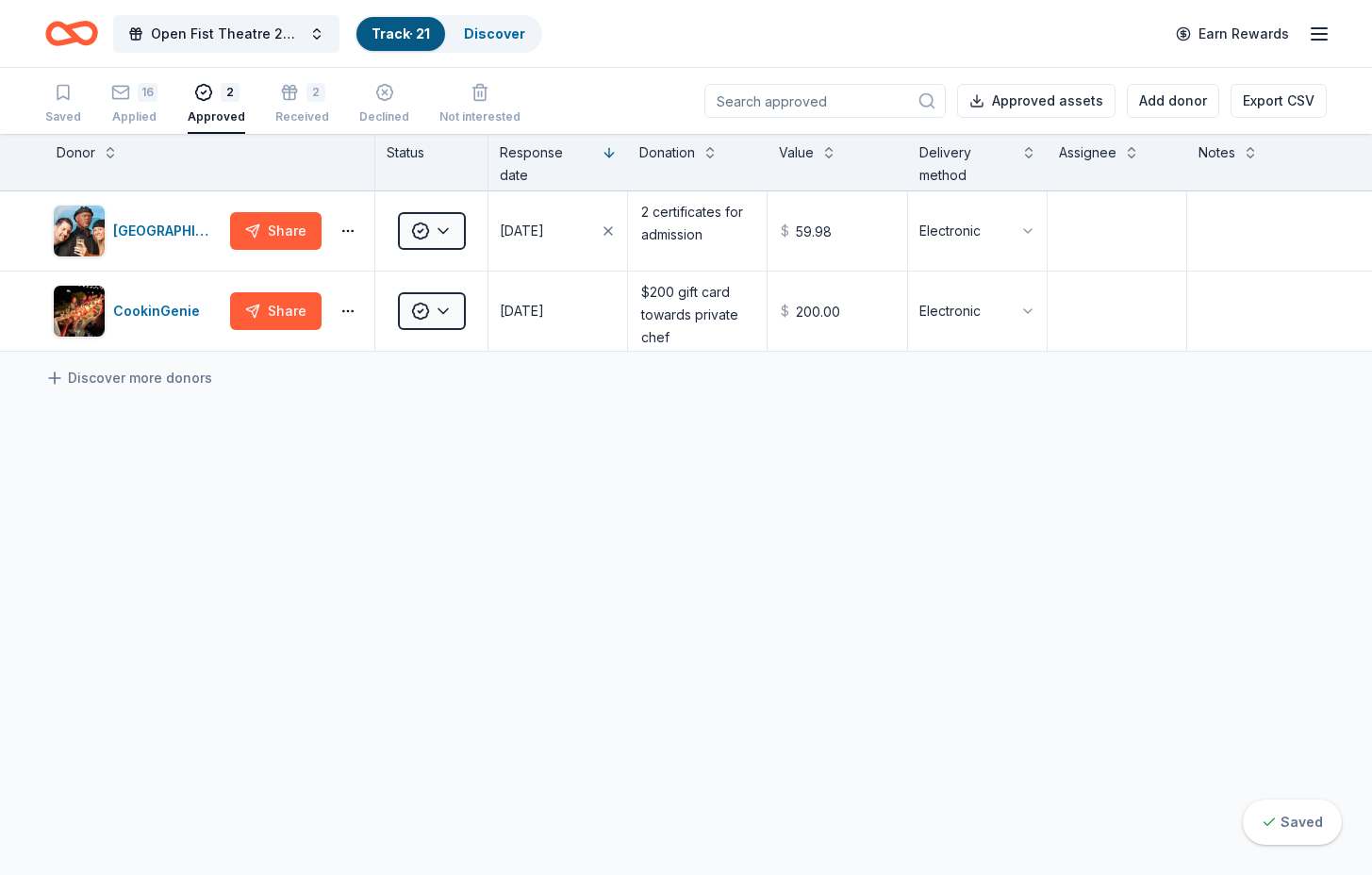
click at [844, 358] on div "Discover more donors" at bounding box center [686, 378] width 1372 height 53
click at [1038, 100] on button "Approved assets" at bounding box center [1036, 100] width 159 height 34
click at [1278, 529] on div "[GEOGRAPHIC_DATA] ([GEOGRAPHIC_DATA]) Share Approved [DATE] 2 certificates for …" at bounding box center [686, 449] width 1372 height 515
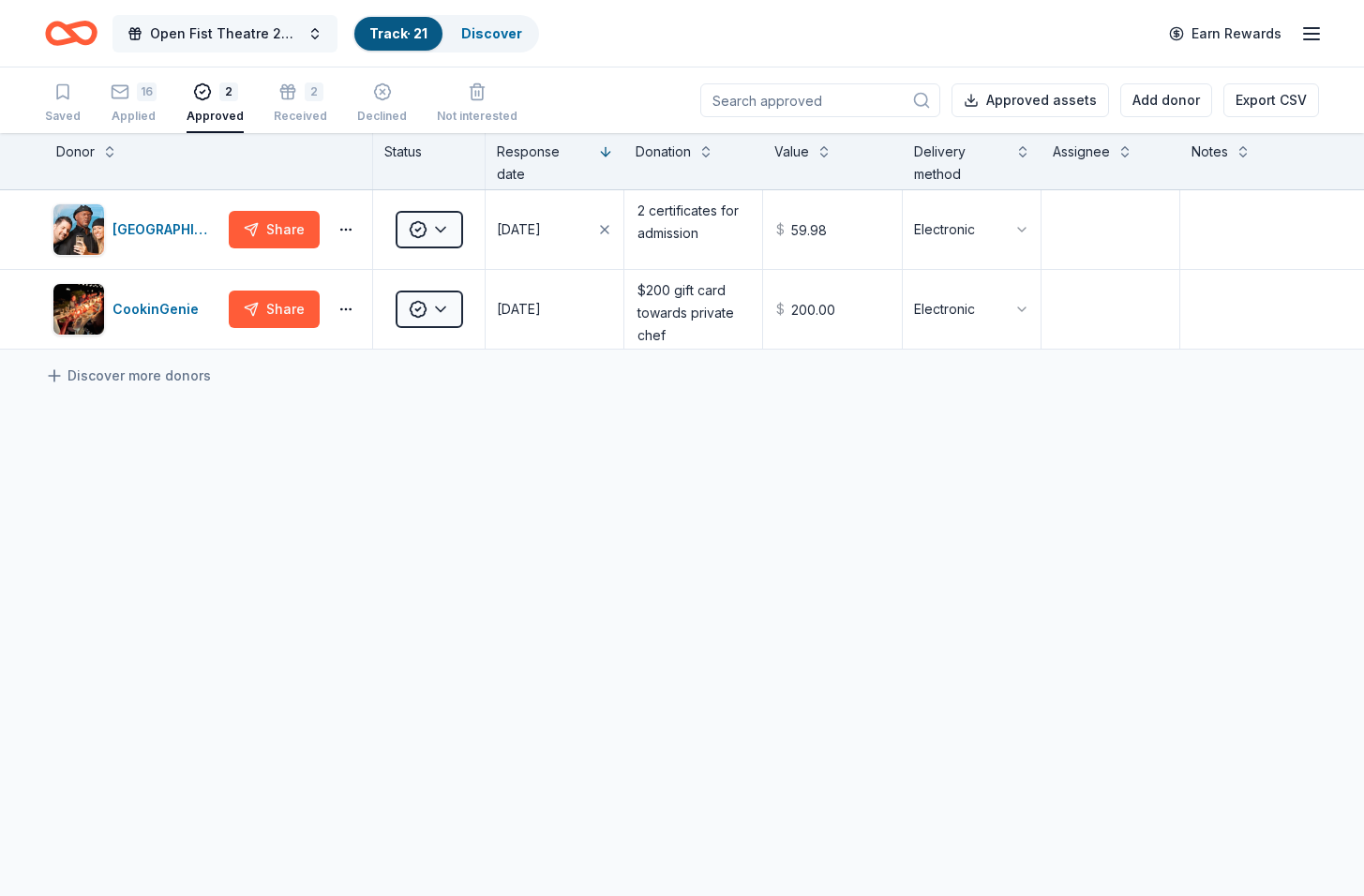
click at [168, 30] on span "Open Fist Theatre 2025 Gala: A Night at the Museum" at bounding box center [225, 33] width 150 height 22
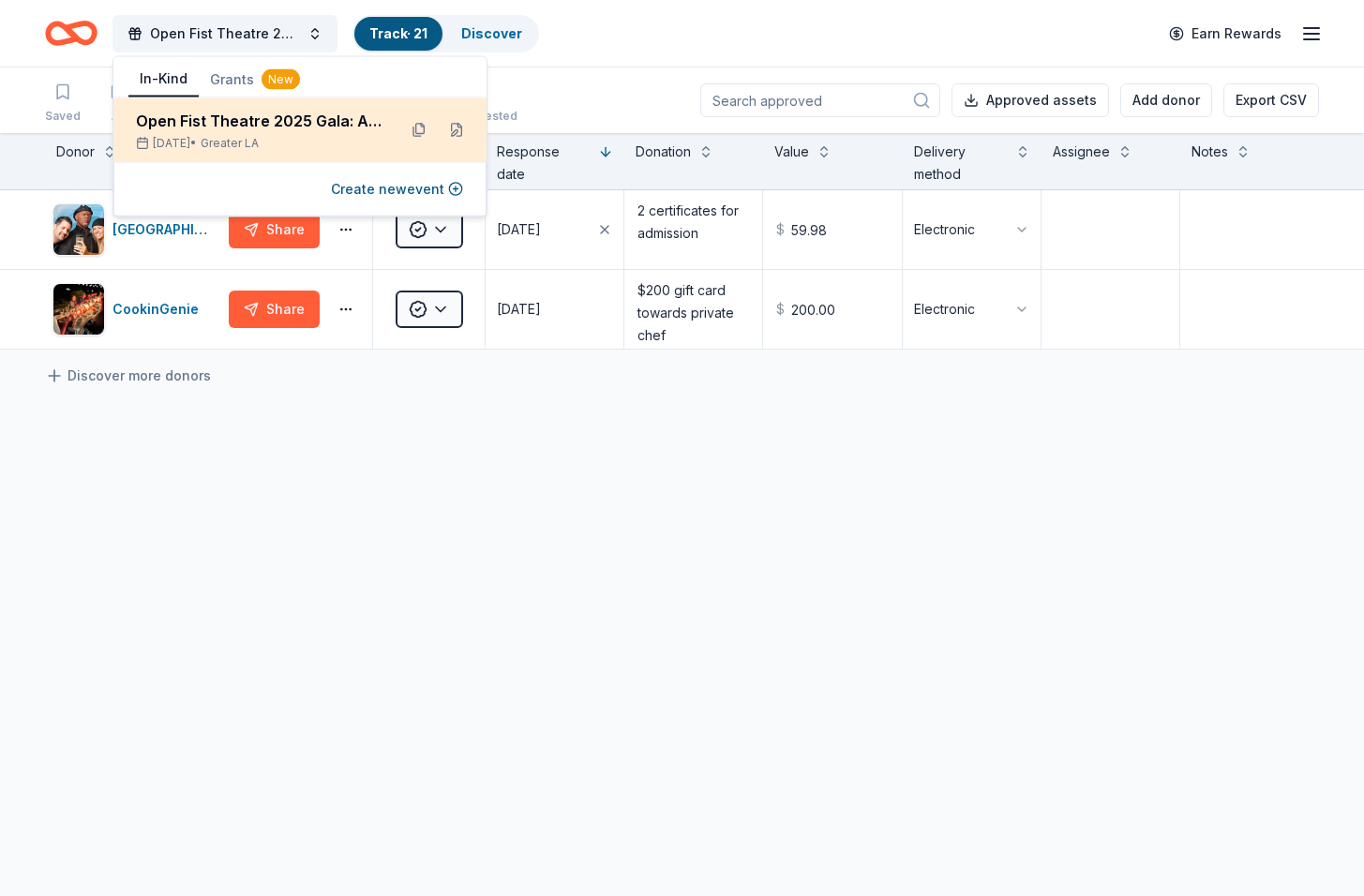
click at [220, 135] on div "[DATE] • Greater LA" at bounding box center [258, 142] width 246 height 15
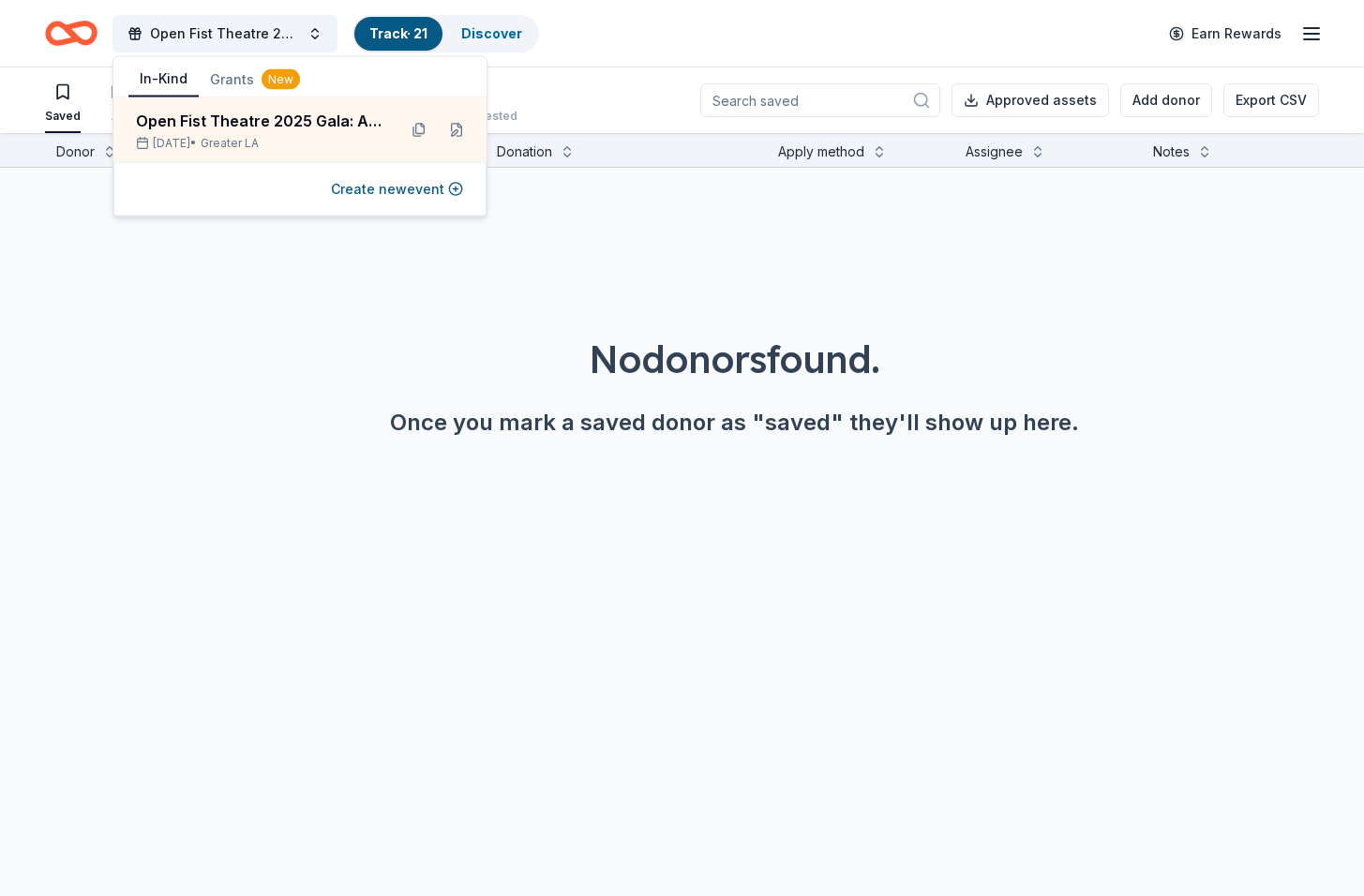
click at [325, 232] on div "No donors found. Once you mark a saved donor as "saved" they'll show up here." at bounding box center [734, 332] width 1364 height 330
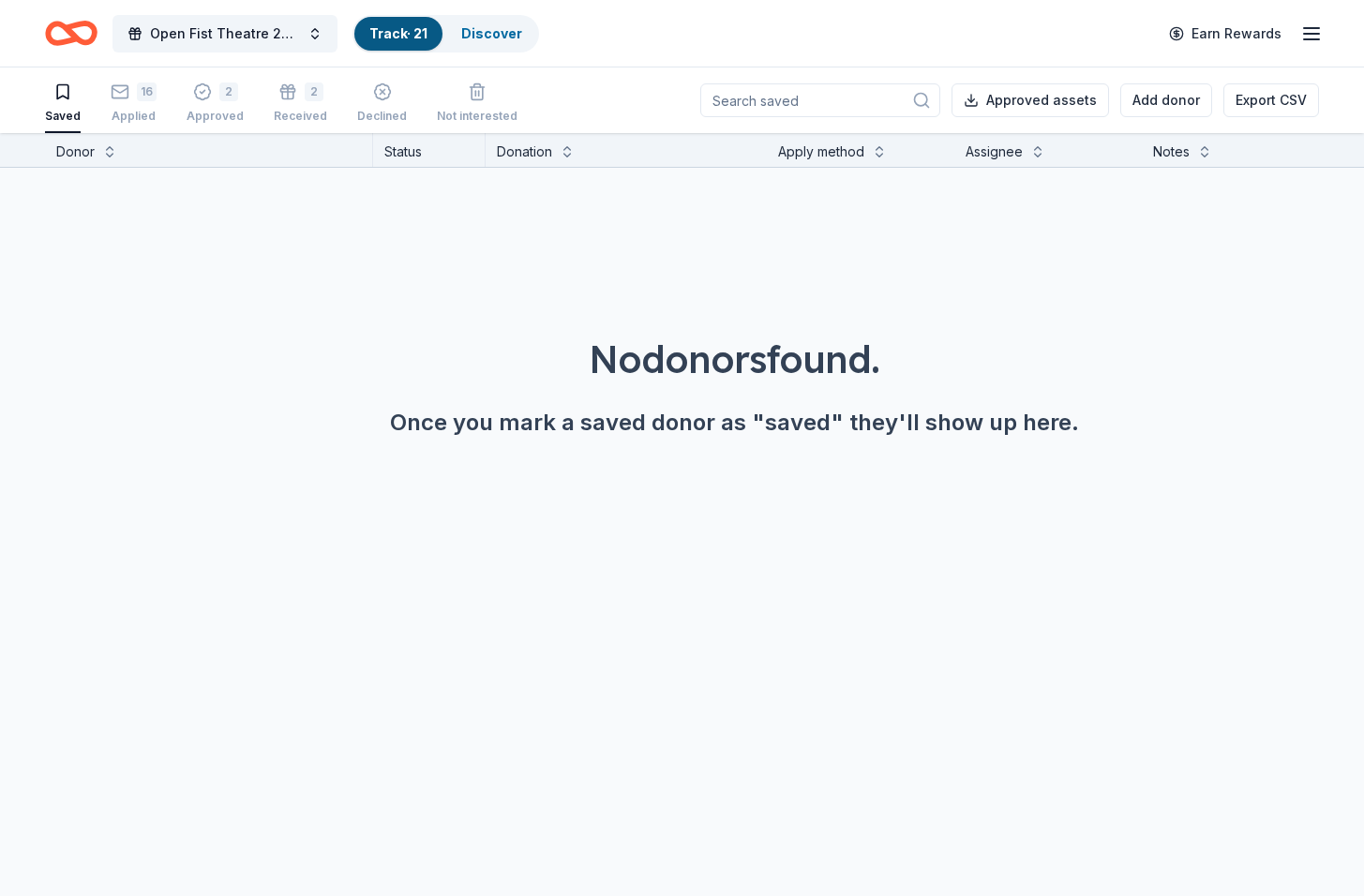
click at [78, 32] on icon "Home" at bounding box center [71, 34] width 52 height 45
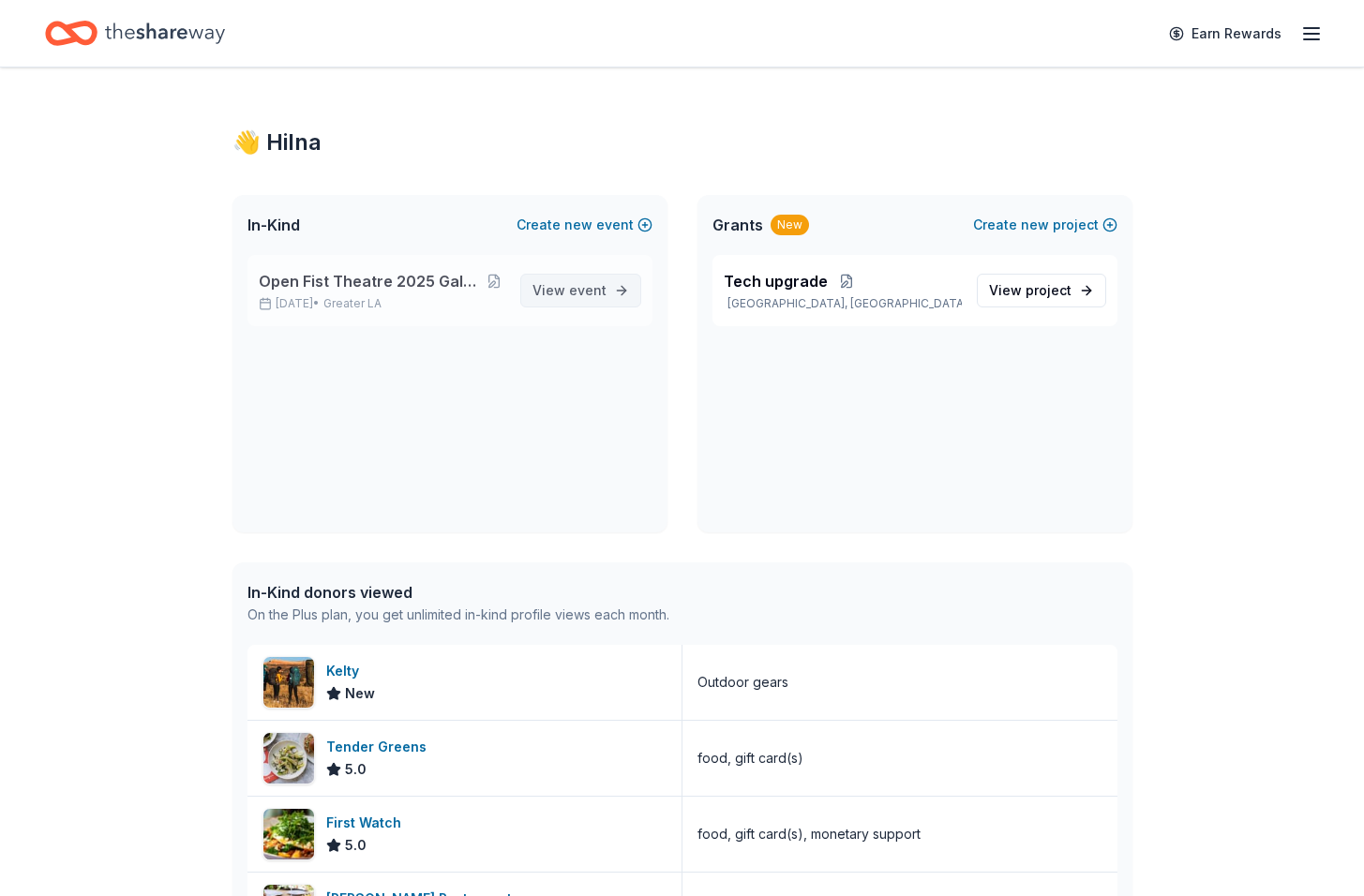
click at [589, 284] on span "event" at bounding box center [588, 289] width 38 height 15
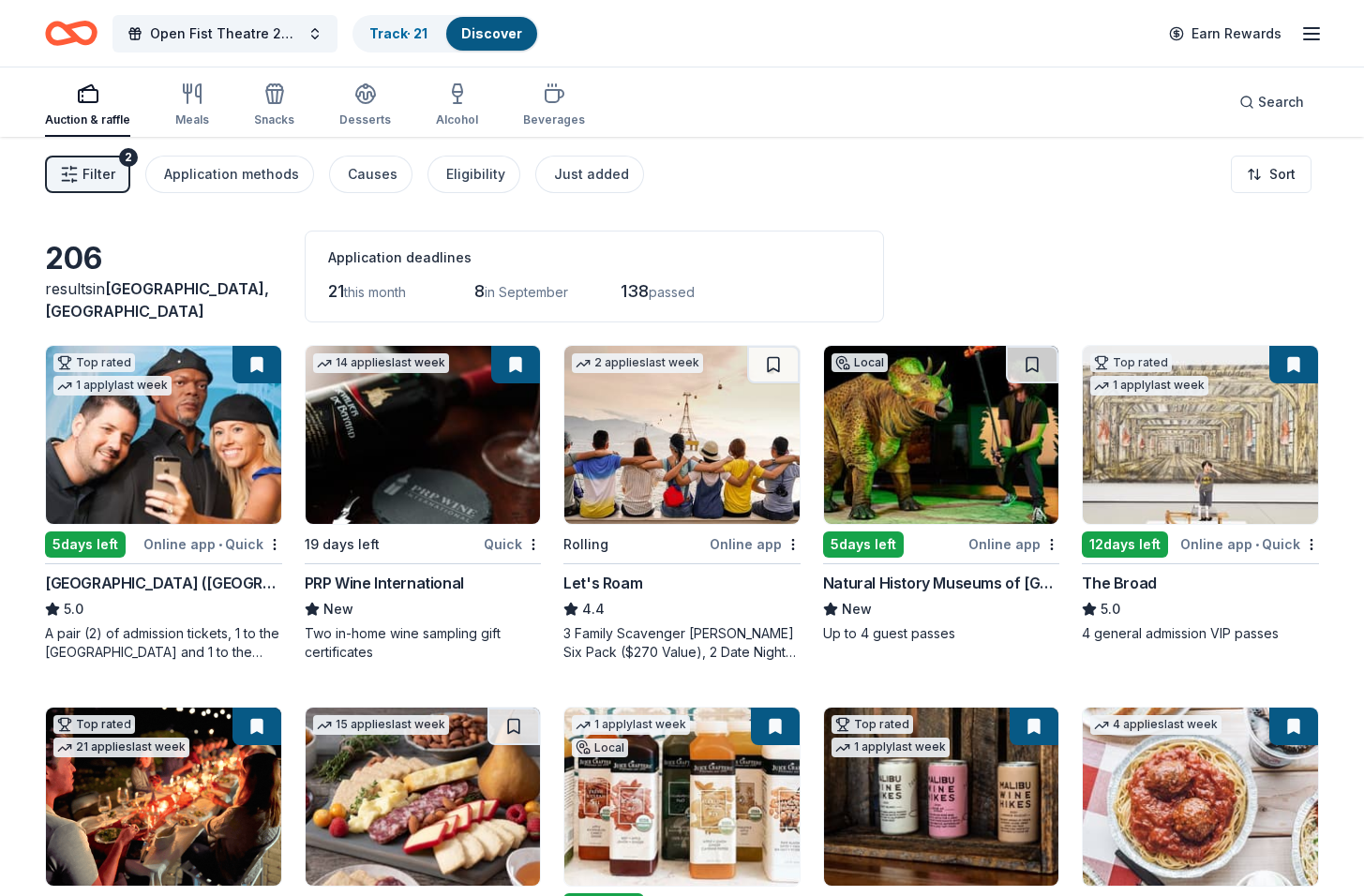
click at [257, 364] on button at bounding box center [257, 364] width 48 height 38
click at [254, 372] on button at bounding box center [257, 364] width 48 height 38
click at [254, 367] on button at bounding box center [257, 364] width 48 height 38
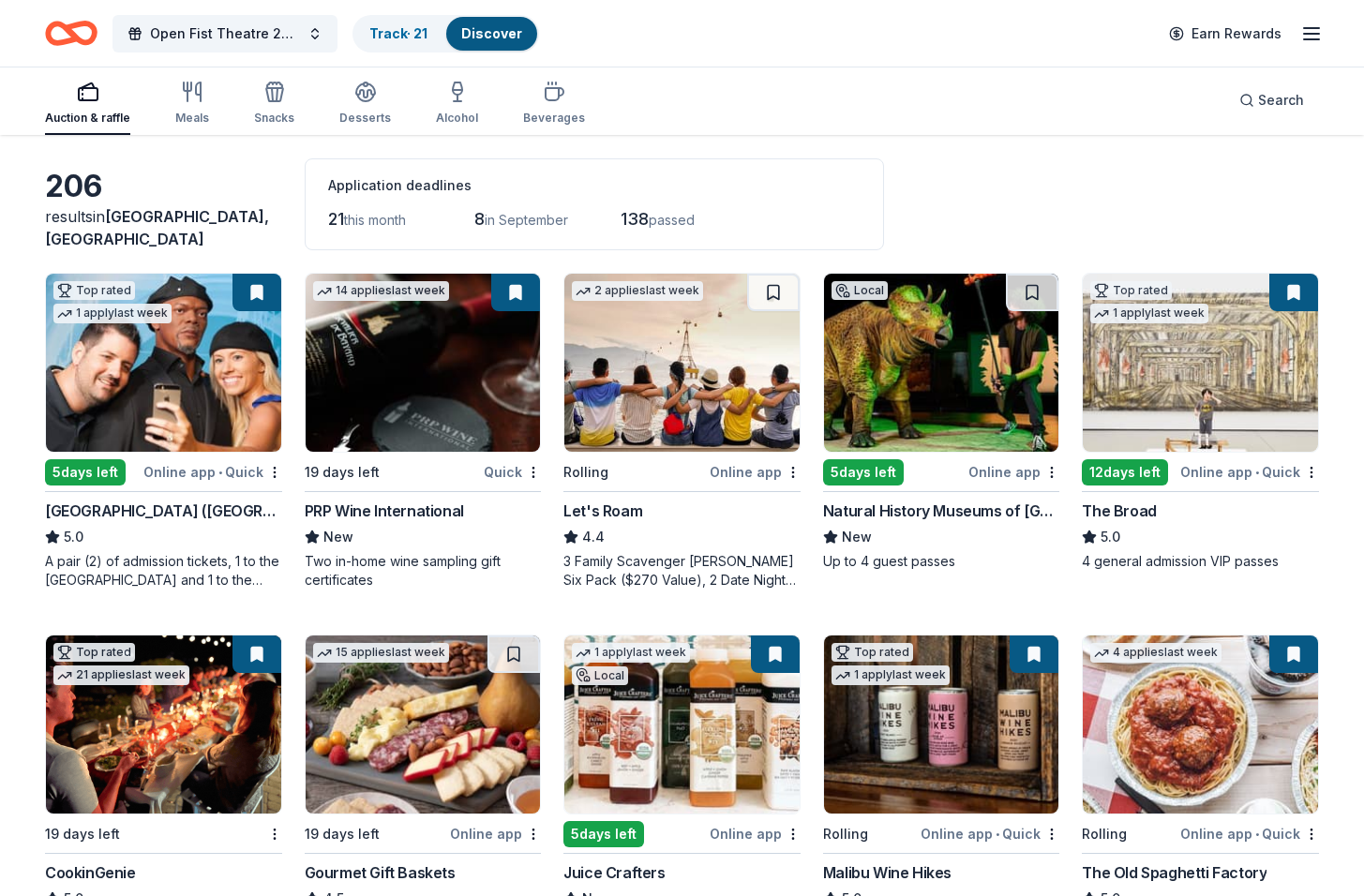
scroll to position [77, 0]
